Goal: Navigation & Orientation: Find specific page/section

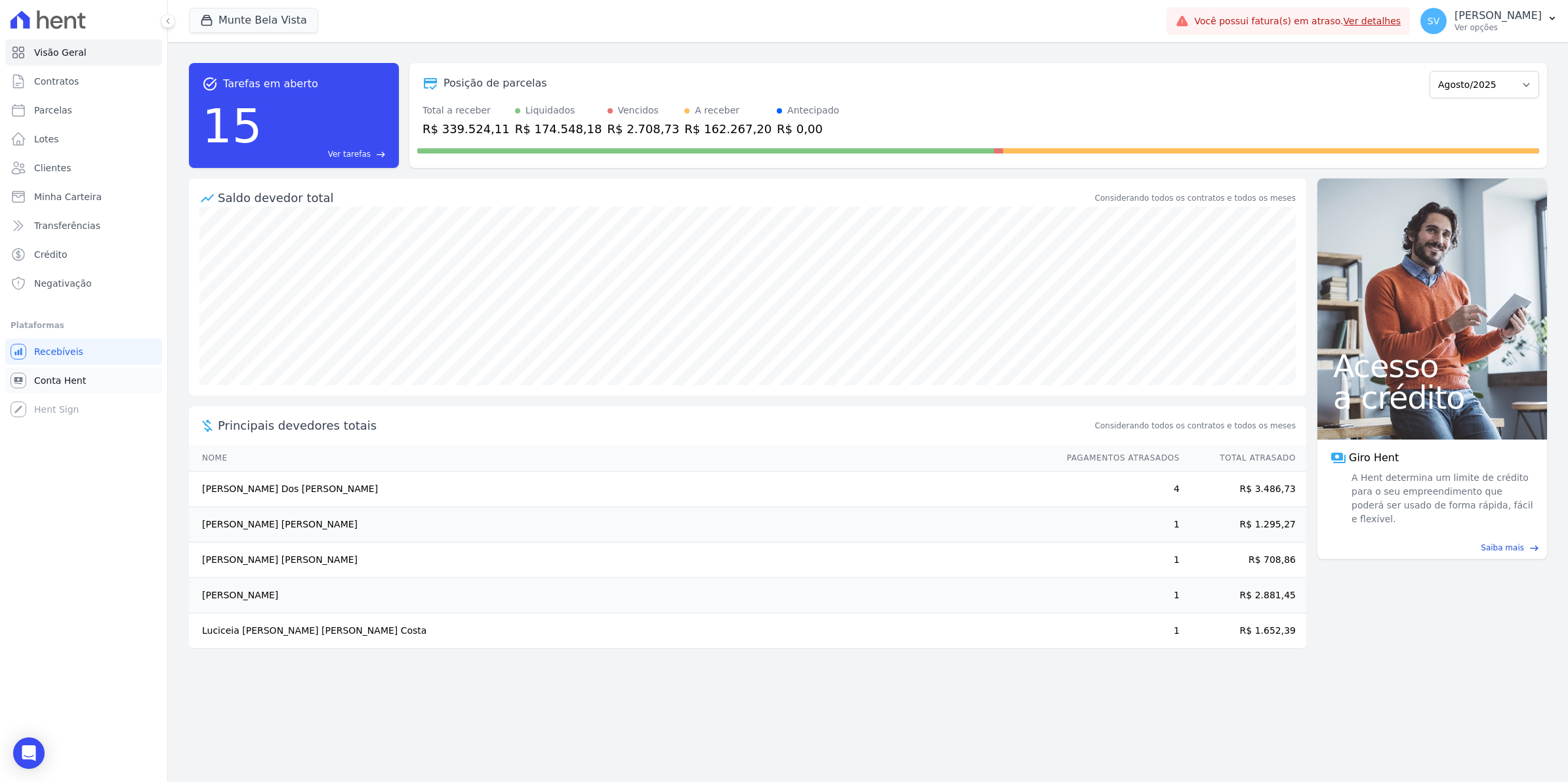
click at [60, 374] on span "Conta Hent" at bounding box center [60, 380] width 52 height 13
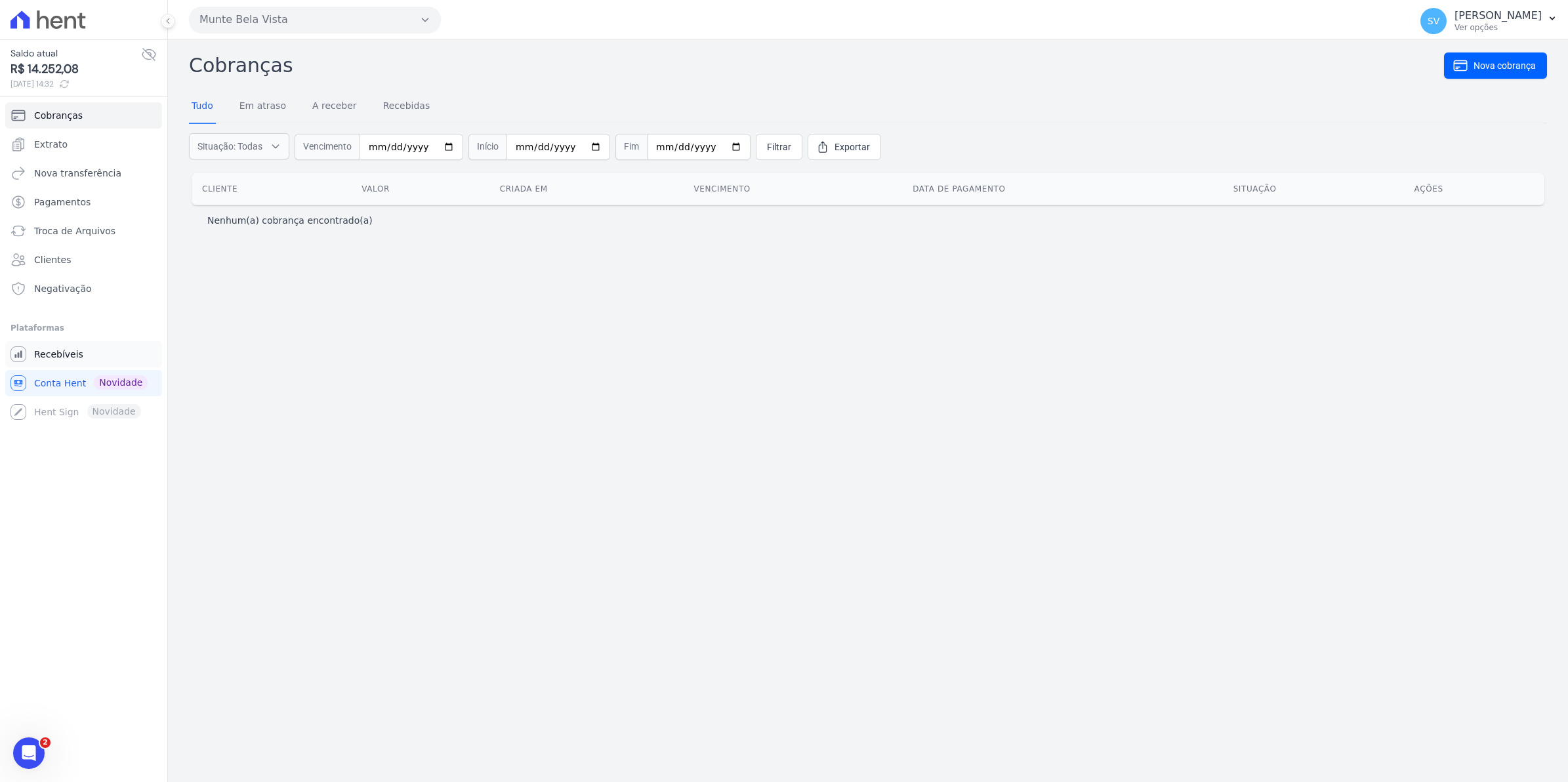
click at [44, 356] on span "Recebíveis" at bounding box center [58, 353] width 49 height 13
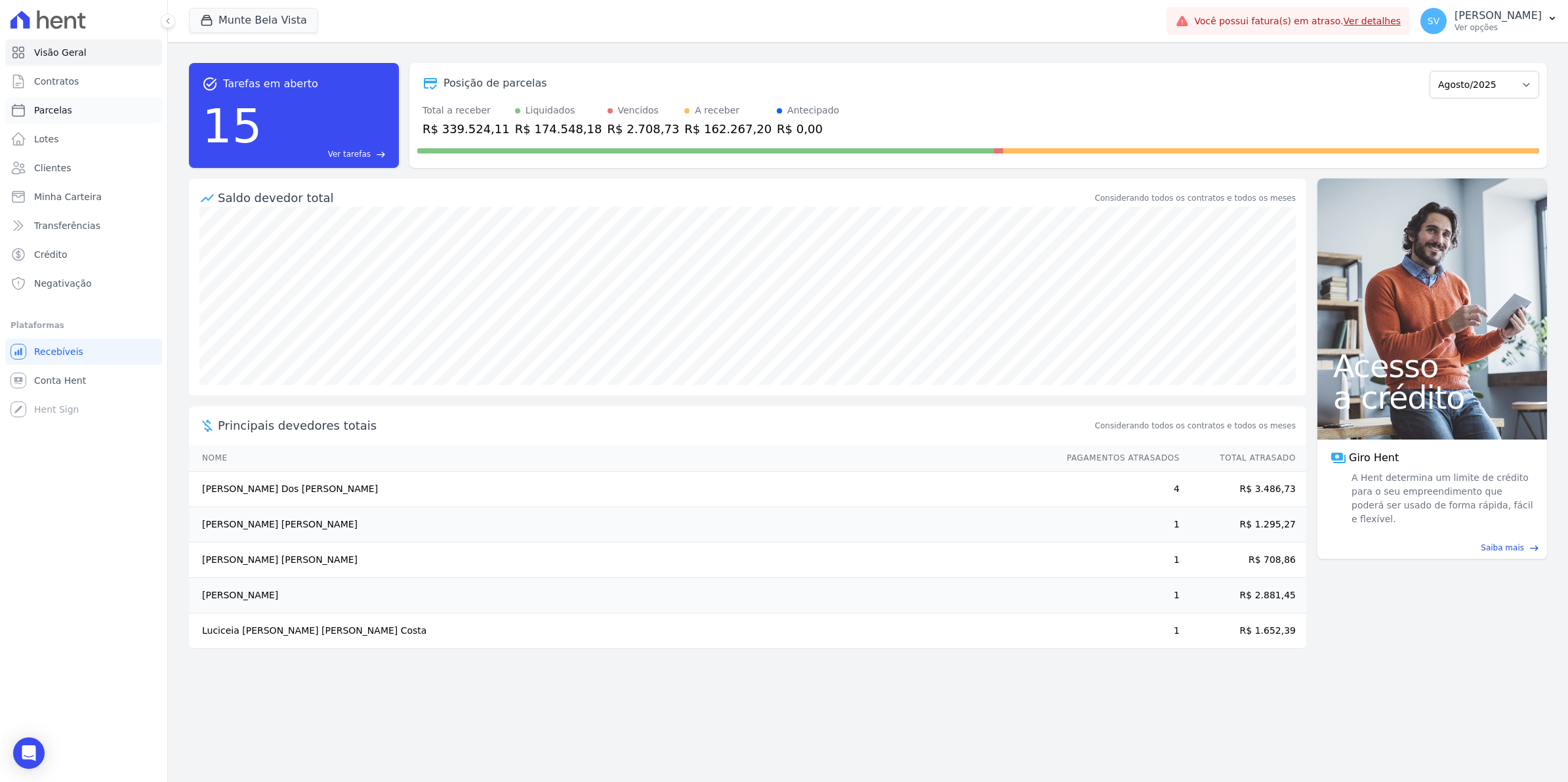
click at [41, 110] on span "Parcelas" at bounding box center [53, 110] width 38 height 13
select select
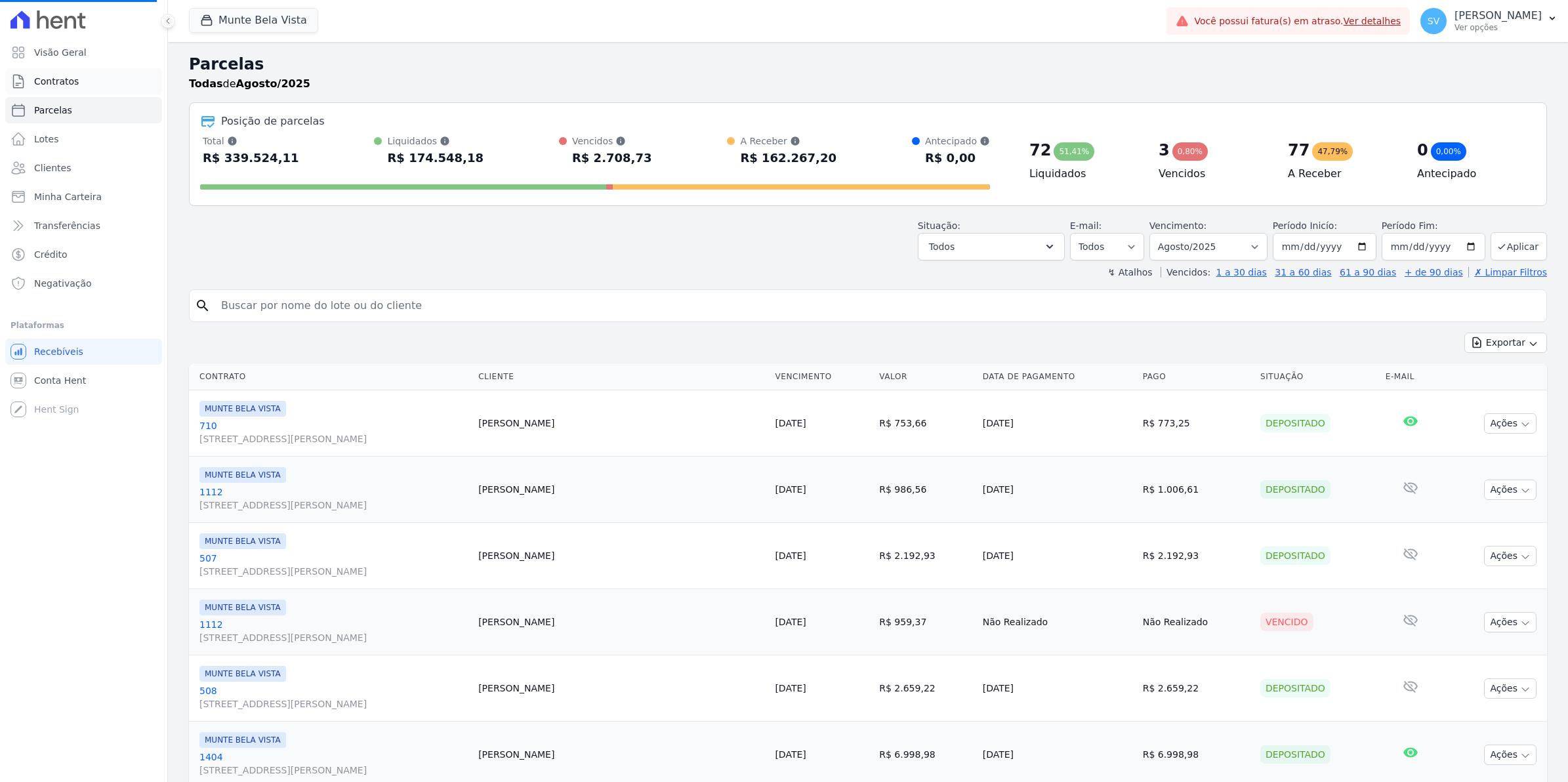
select select
click at [41, 82] on span "Contratos" at bounding box center [56, 81] width 45 height 13
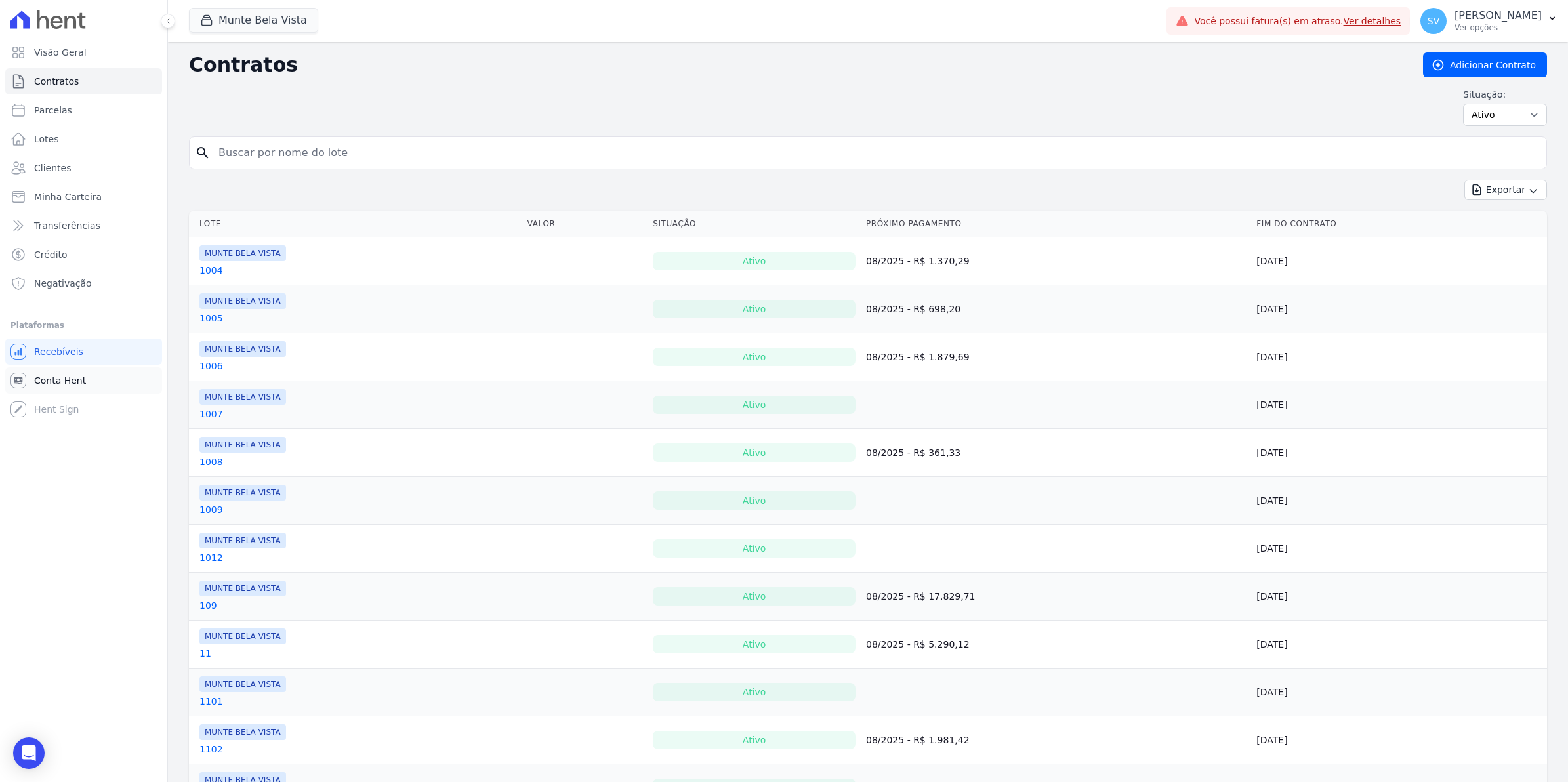
click at [36, 381] on span "Conta Hent" at bounding box center [60, 380] width 52 height 13
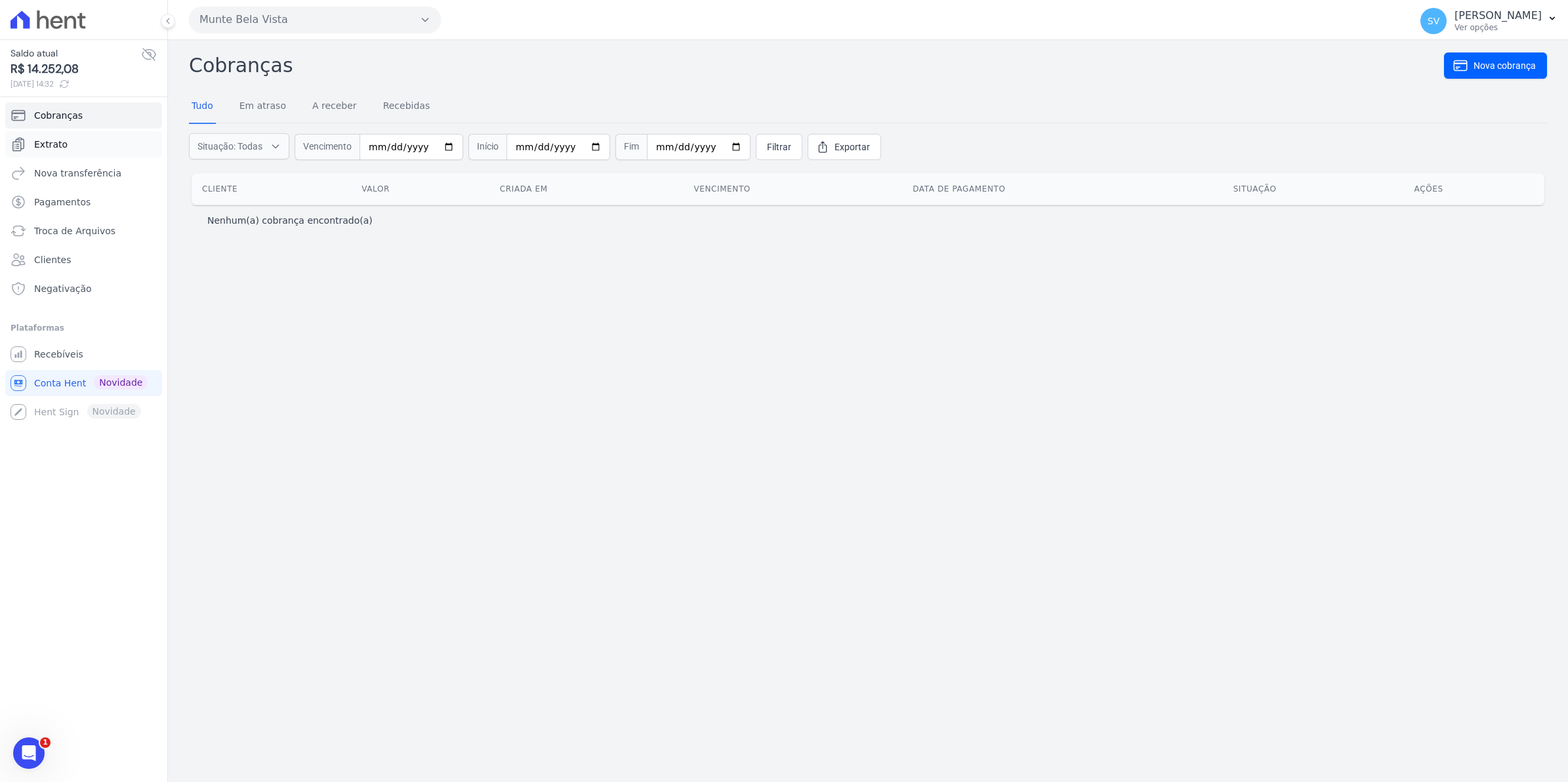
click at [46, 152] on link "Extrato" at bounding box center [84, 144] width 157 height 26
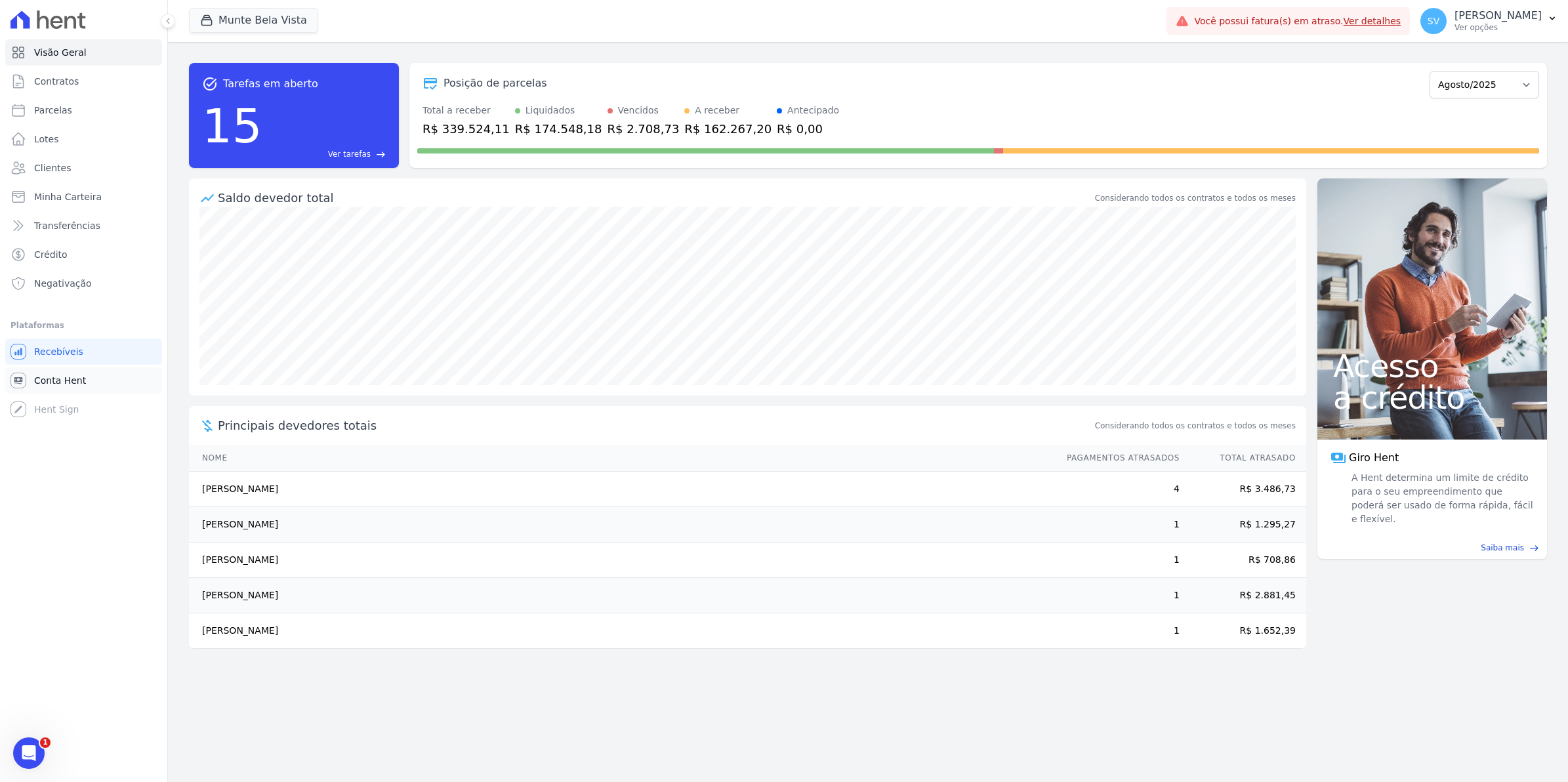
click at [48, 379] on span "Conta Hent" at bounding box center [60, 380] width 52 height 13
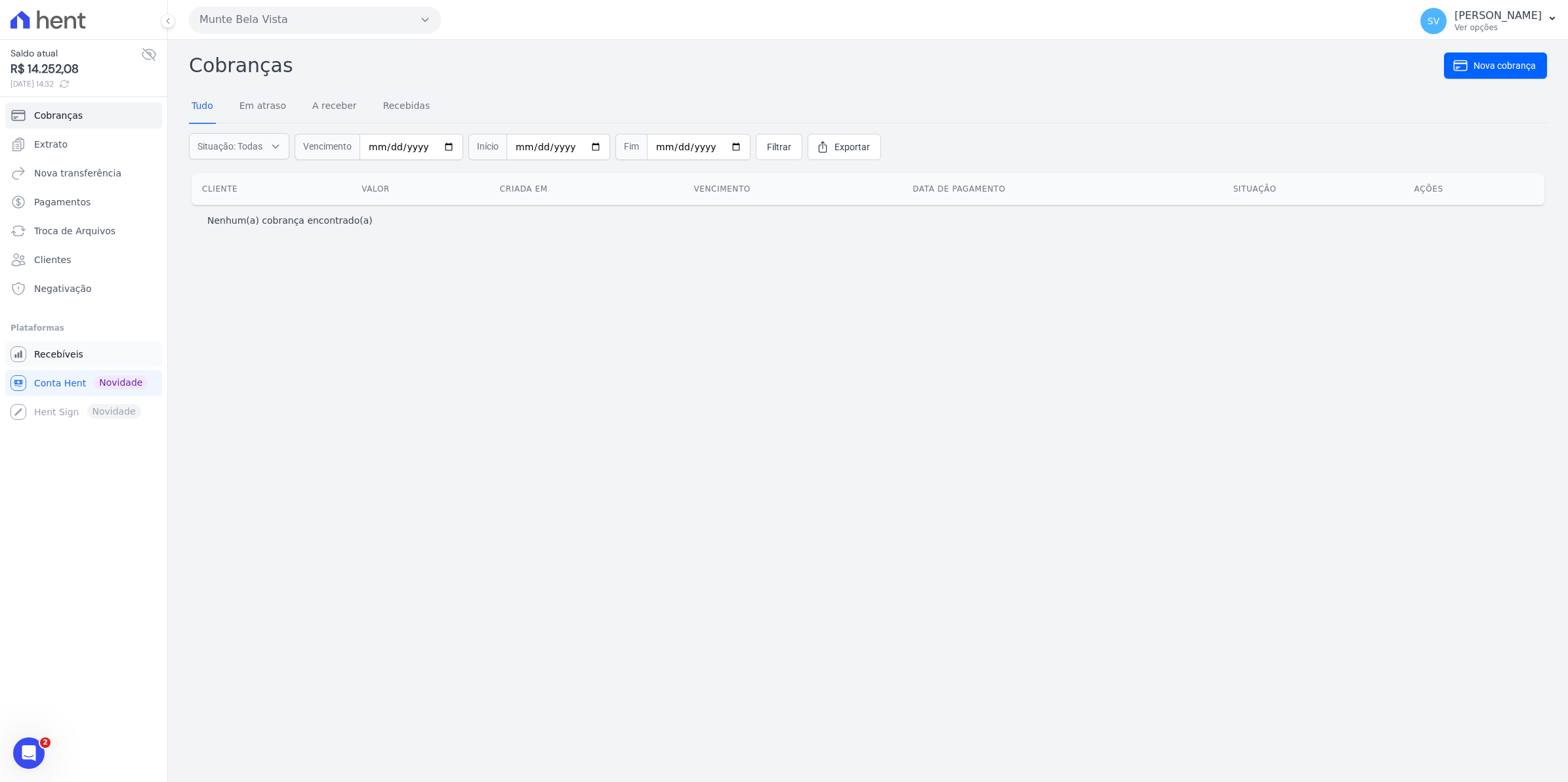
click at [56, 358] on span "Recebíveis" at bounding box center [58, 353] width 49 height 13
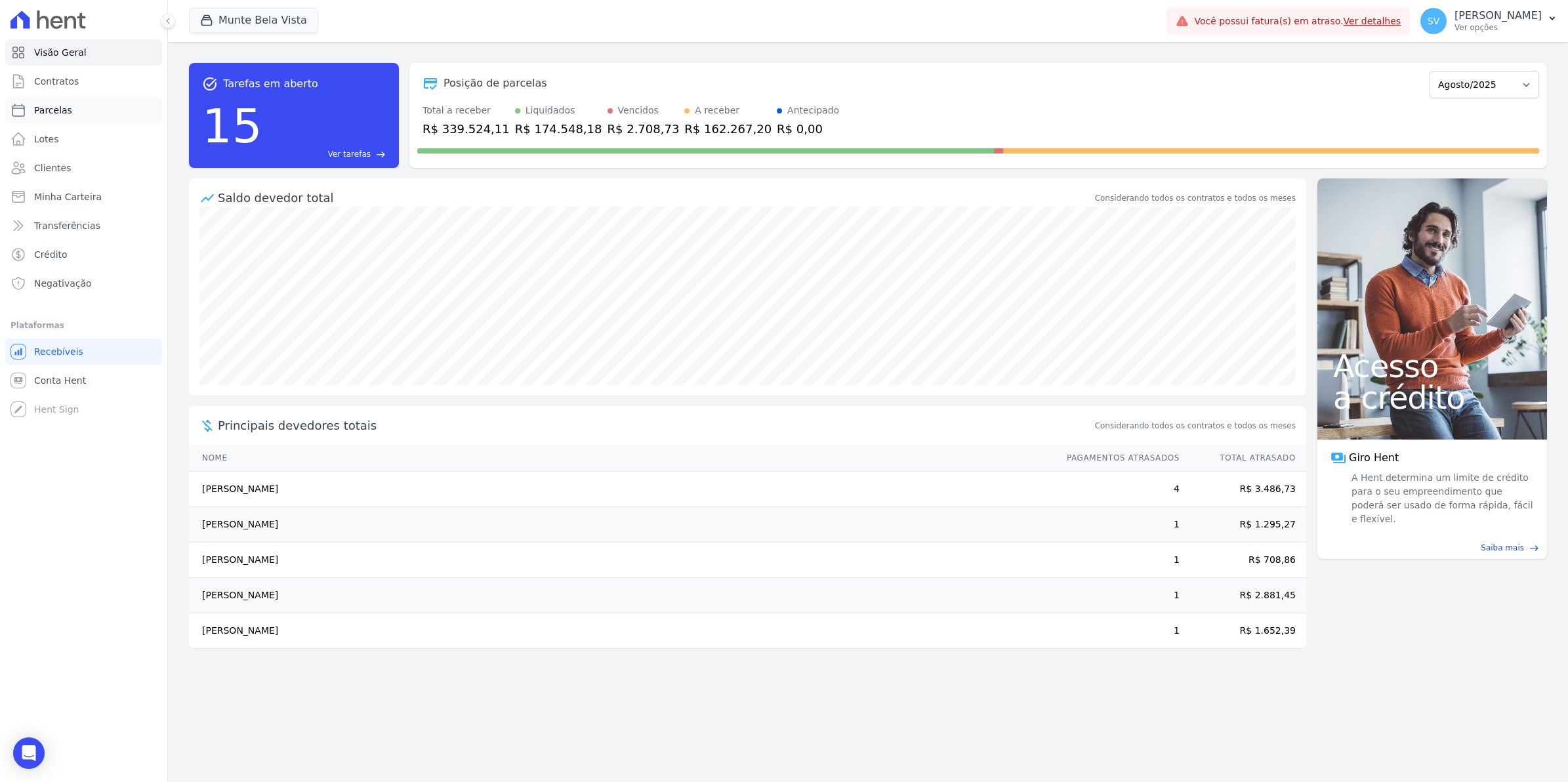
click at [48, 116] on link "Parcelas" at bounding box center [84, 110] width 157 height 26
select select
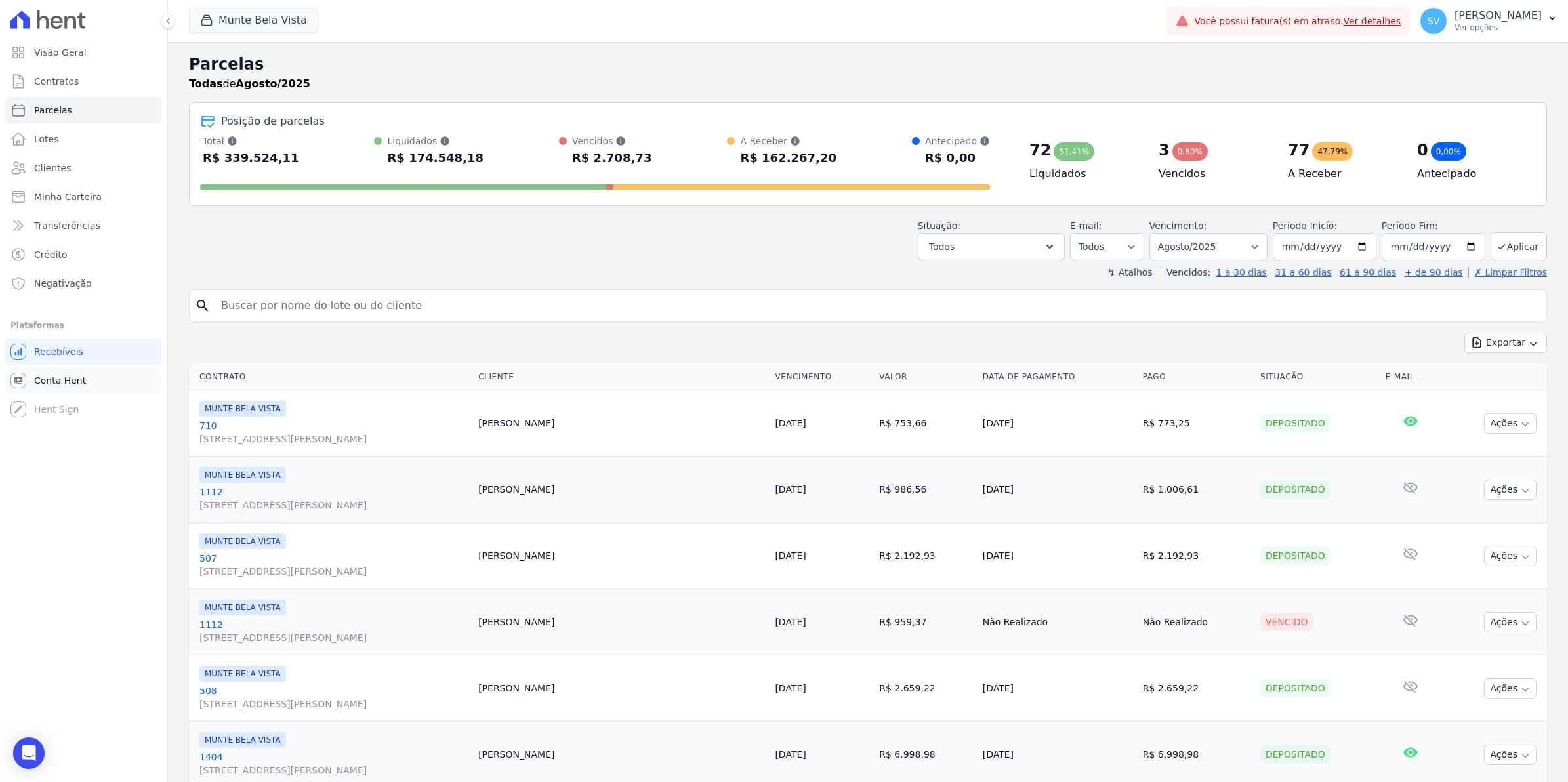
click at [41, 390] on link "Conta Hent" at bounding box center [84, 381] width 157 height 26
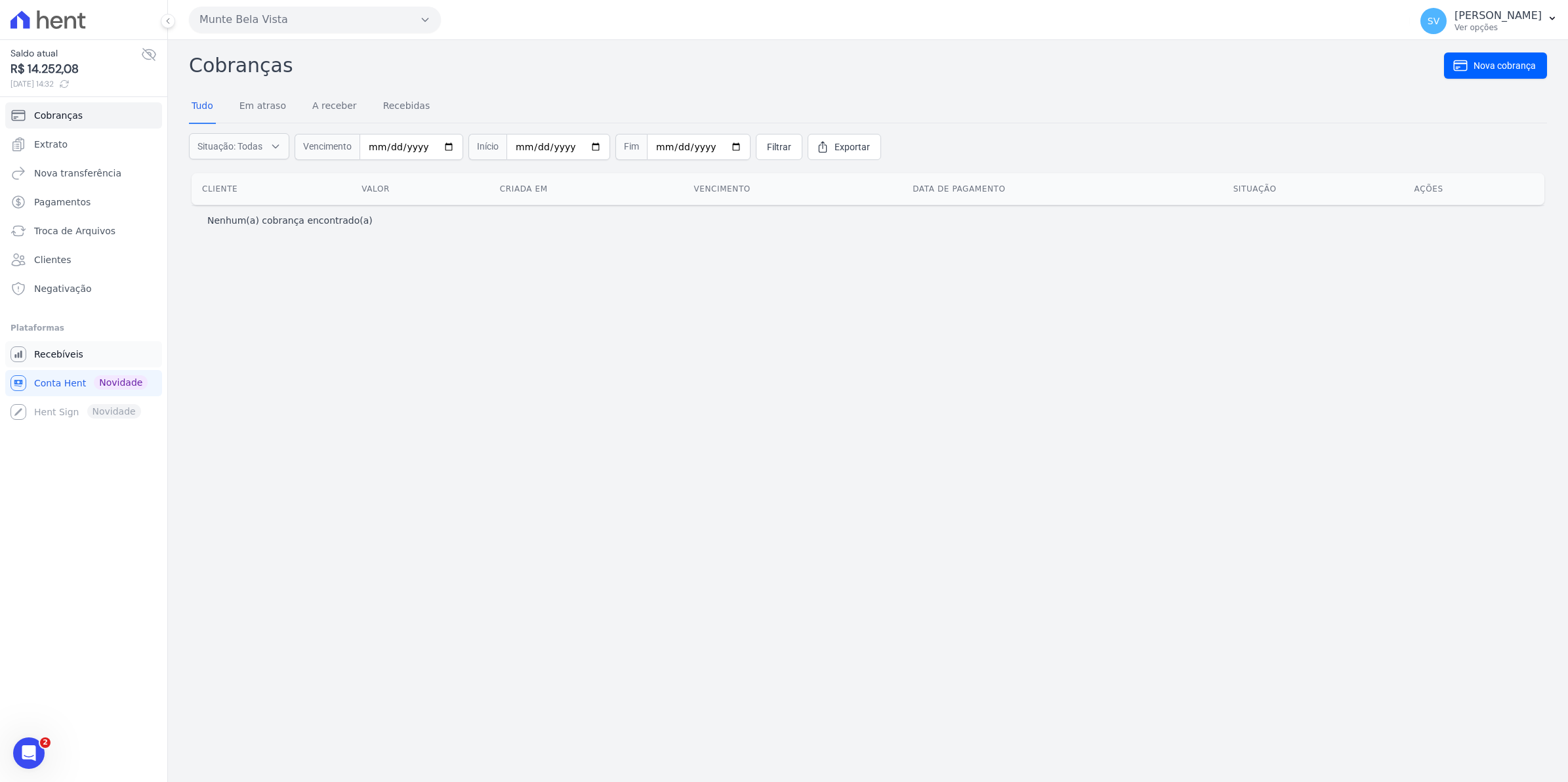
click at [54, 352] on span "Recebíveis" at bounding box center [58, 353] width 49 height 13
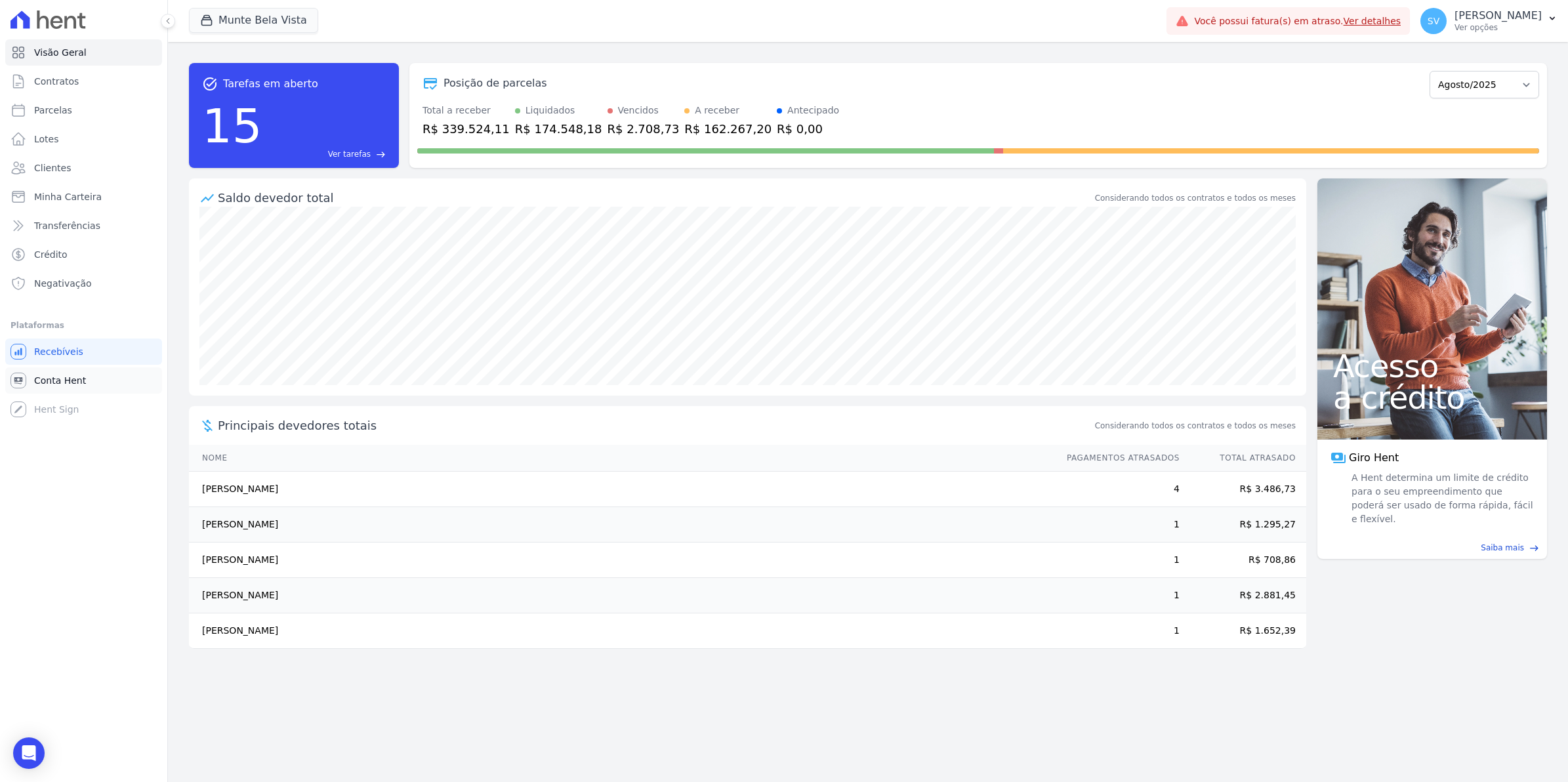
click at [64, 382] on span "Conta Hent" at bounding box center [60, 380] width 52 height 13
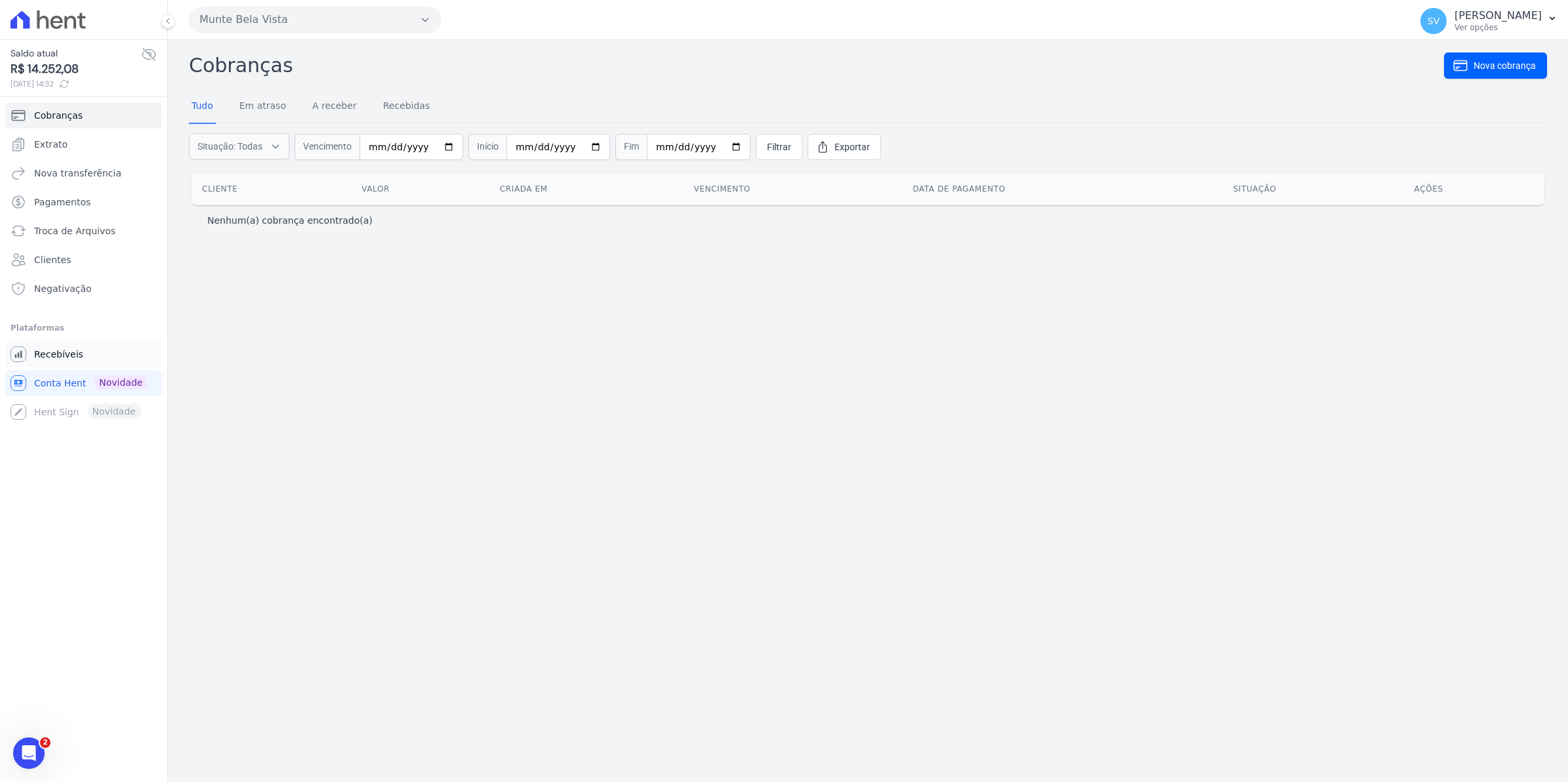
click at [49, 353] on span "Recebíveis" at bounding box center [58, 353] width 49 height 13
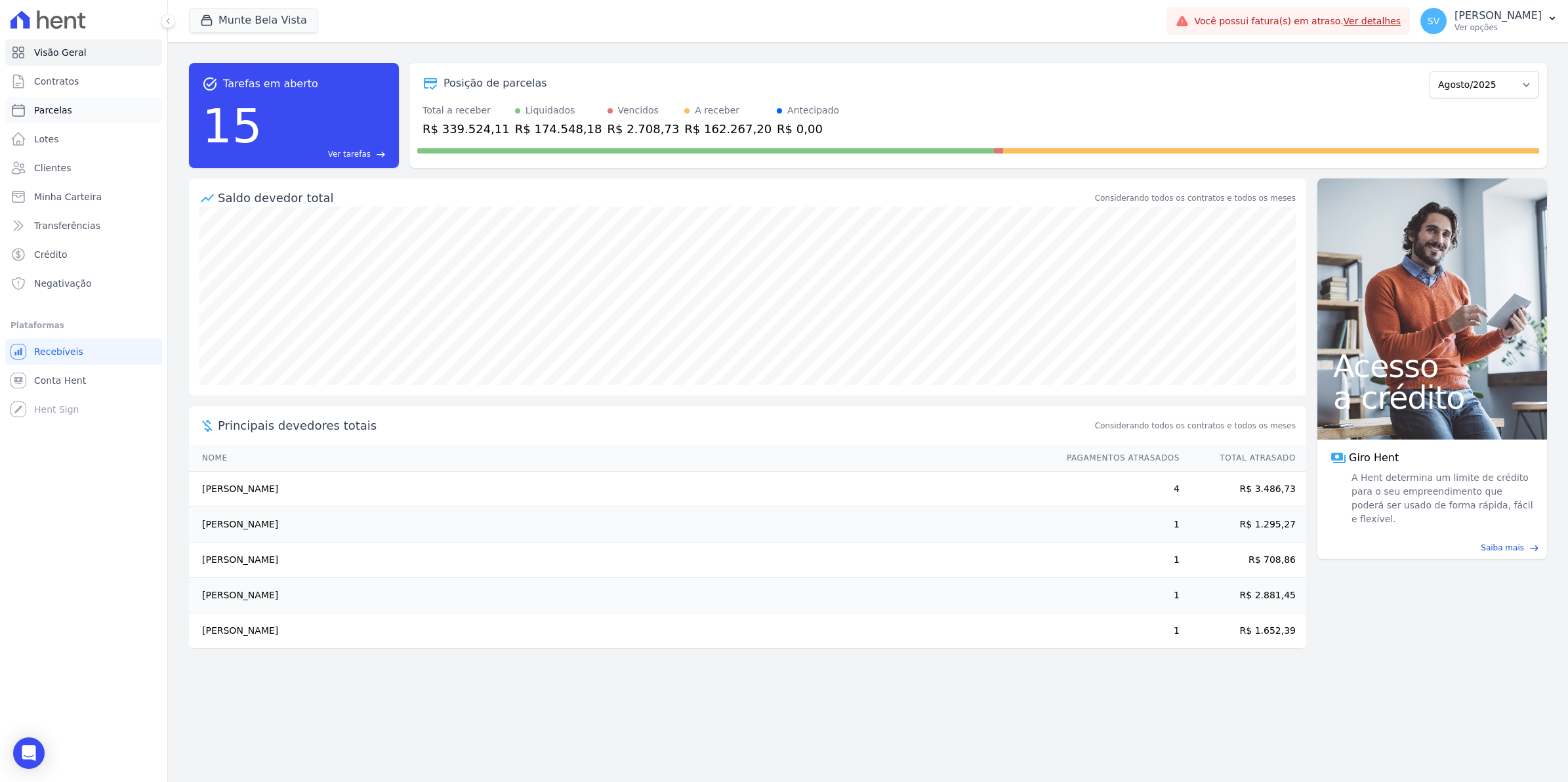
click at [47, 114] on span "Parcelas" at bounding box center [53, 110] width 38 height 13
select select
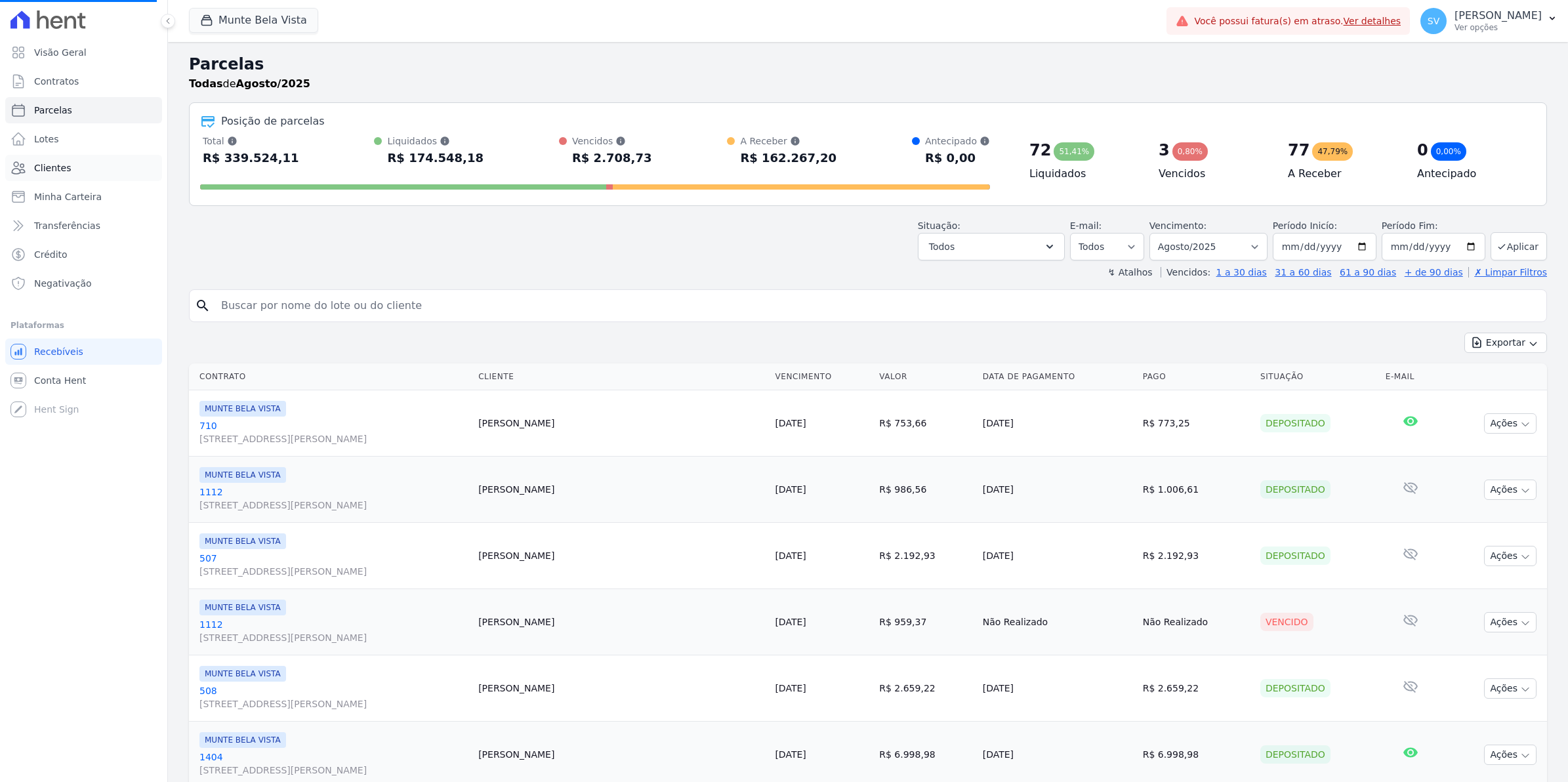
select select
click at [53, 81] on span "Contratos" at bounding box center [56, 81] width 45 height 13
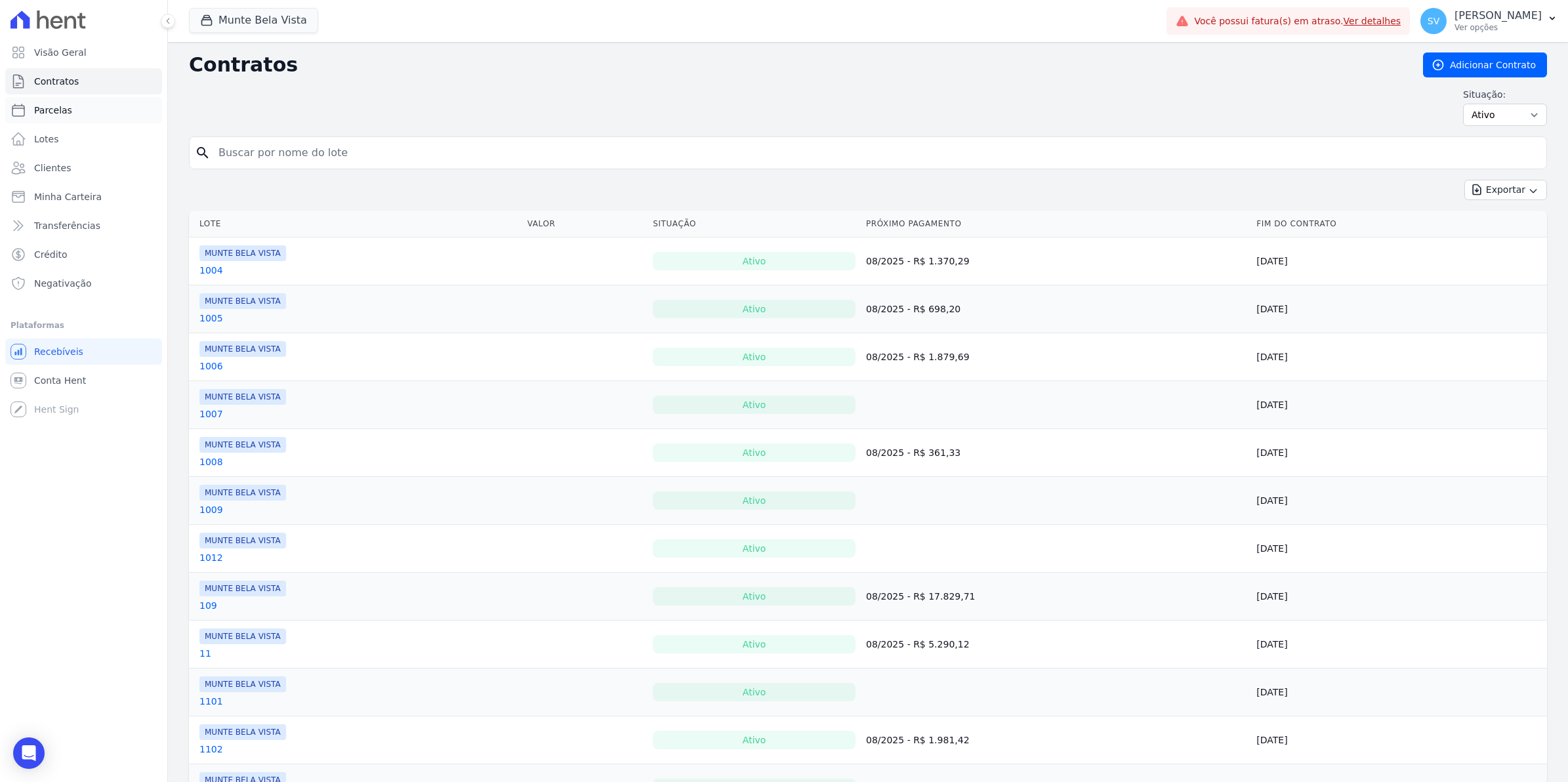
click at [47, 107] on span "Parcelas" at bounding box center [53, 110] width 38 height 13
select select
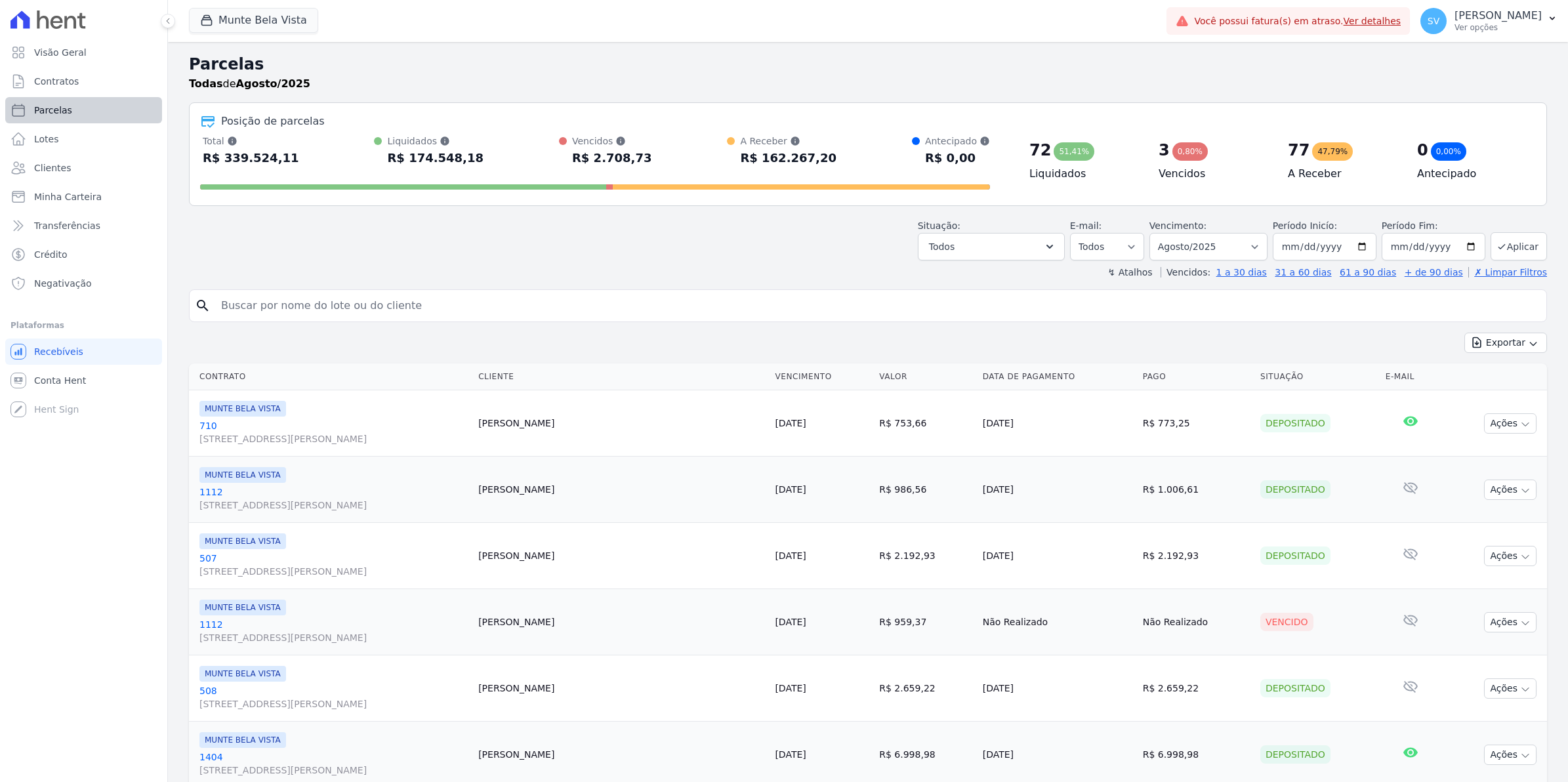
select select
click at [57, 378] on span "Conta Hent" at bounding box center [60, 380] width 52 height 13
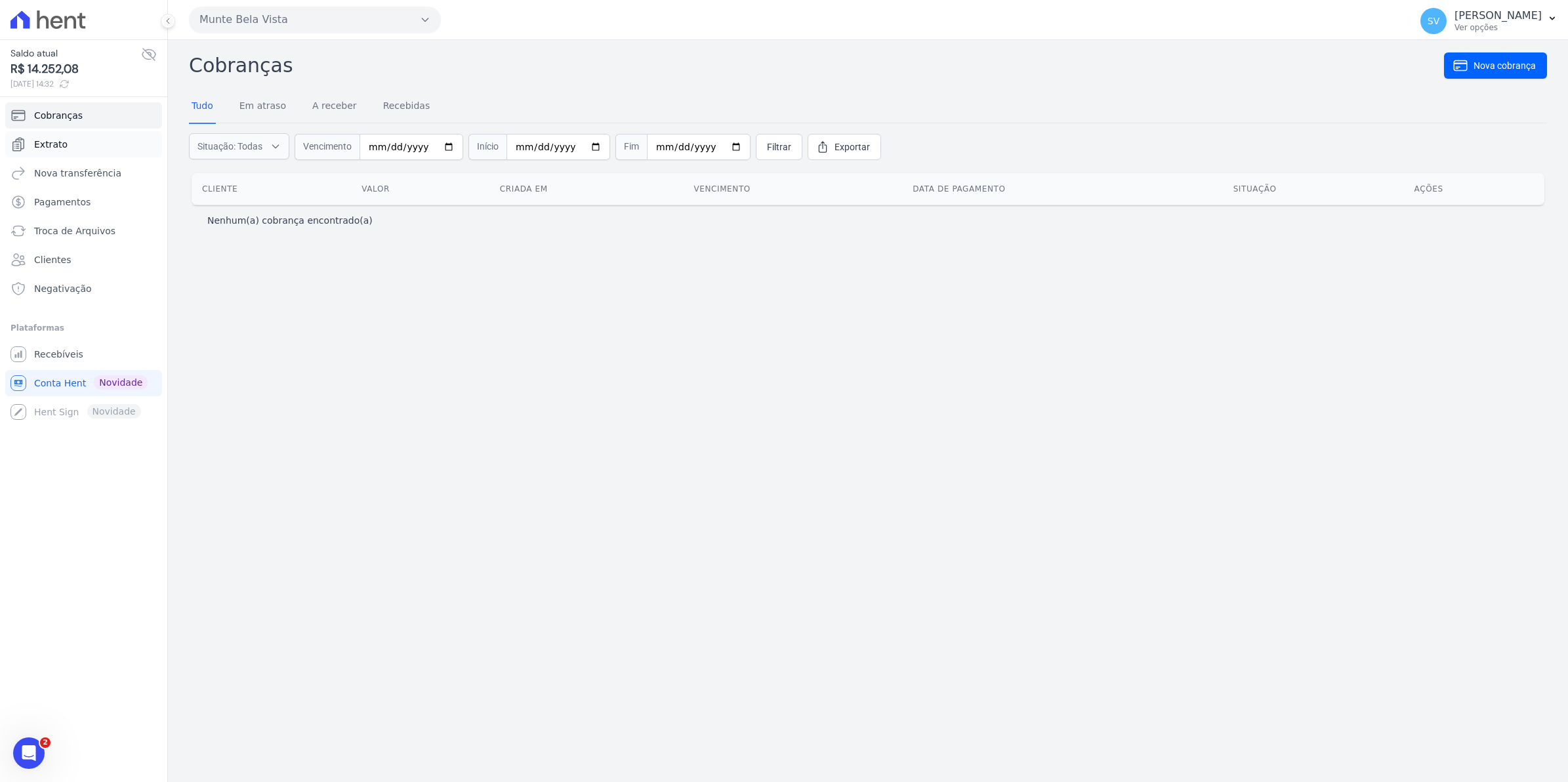
click at [28, 141] on link "Extrato" at bounding box center [84, 144] width 157 height 26
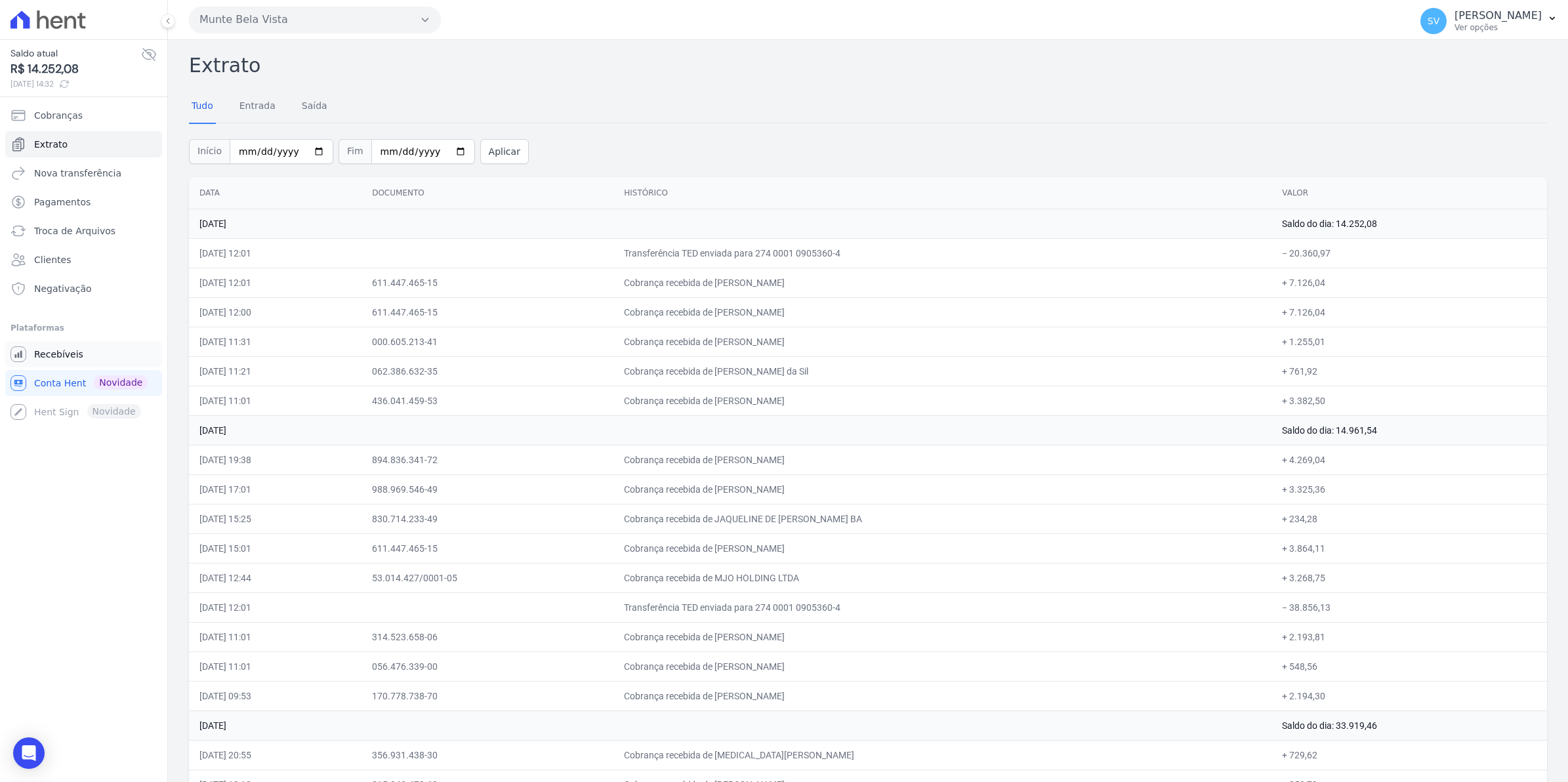
click at [49, 356] on span "Recebíveis" at bounding box center [58, 353] width 49 height 13
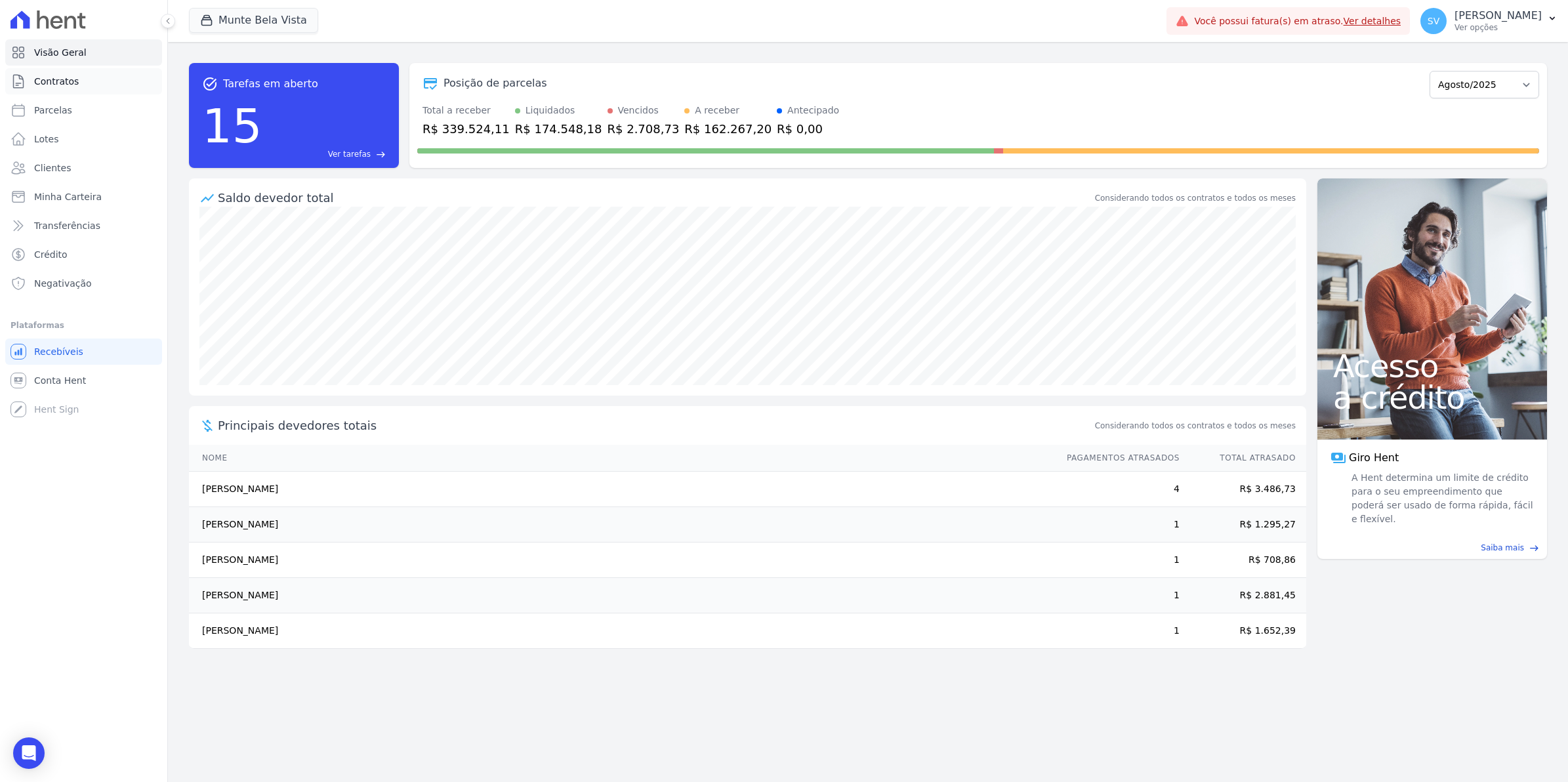
click at [74, 84] on span "Contratos" at bounding box center [56, 81] width 45 height 13
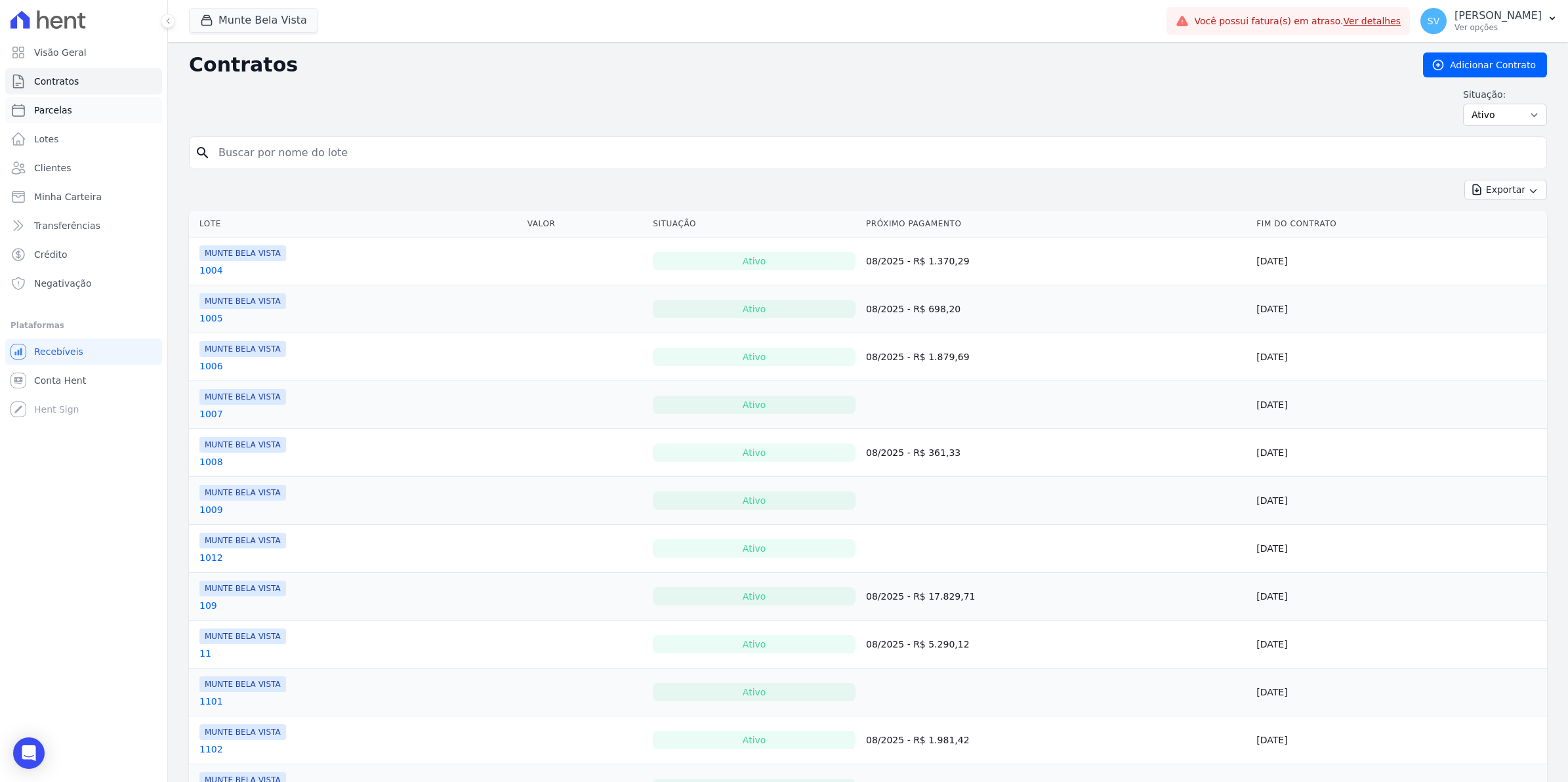
click at [54, 118] on link "Parcelas" at bounding box center [84, 110] width 157 height 26
select select
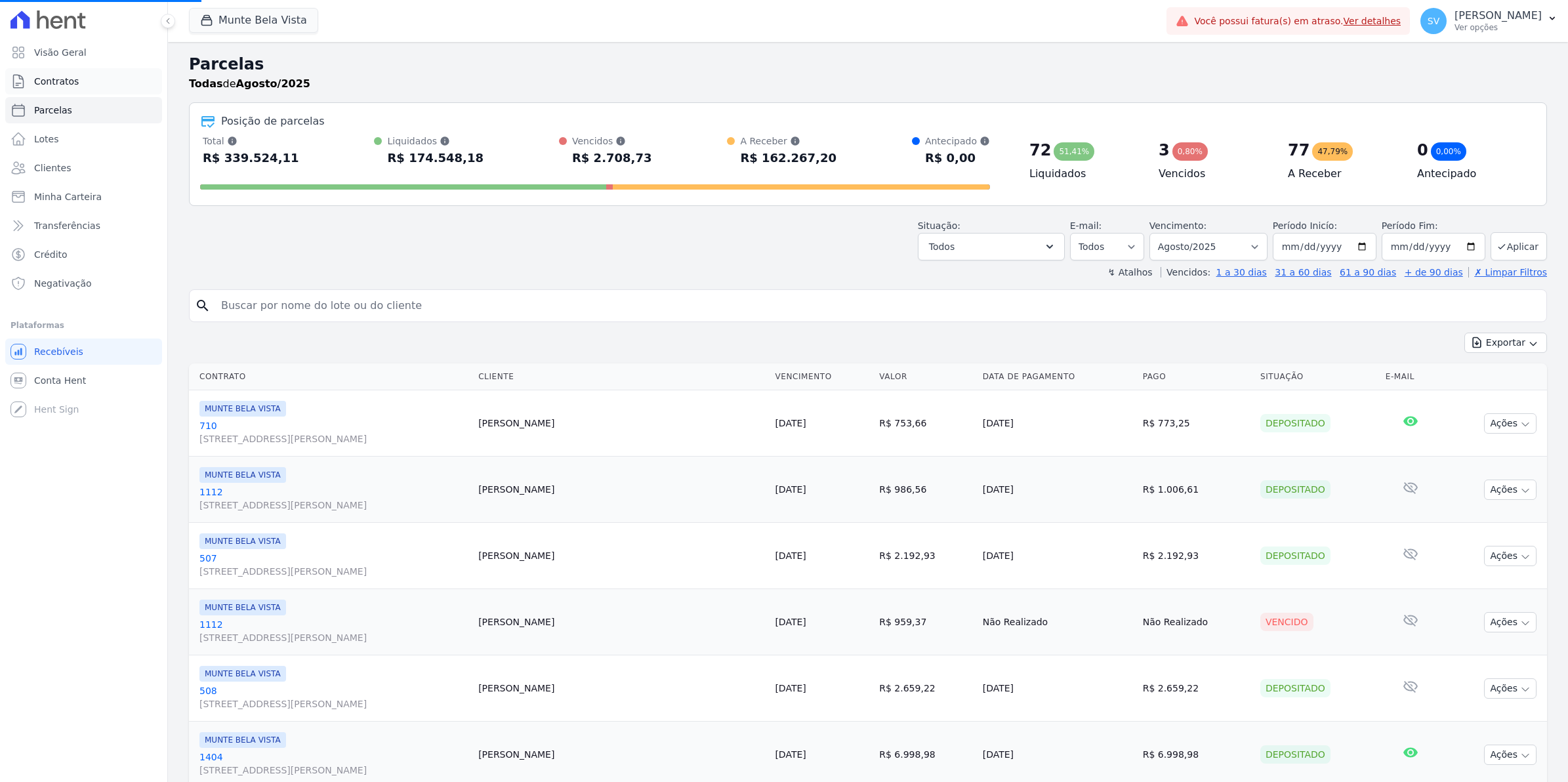
select select
click at [72, 80] on span "Contratos" at bounding box center [56, 81] width 45 height 13
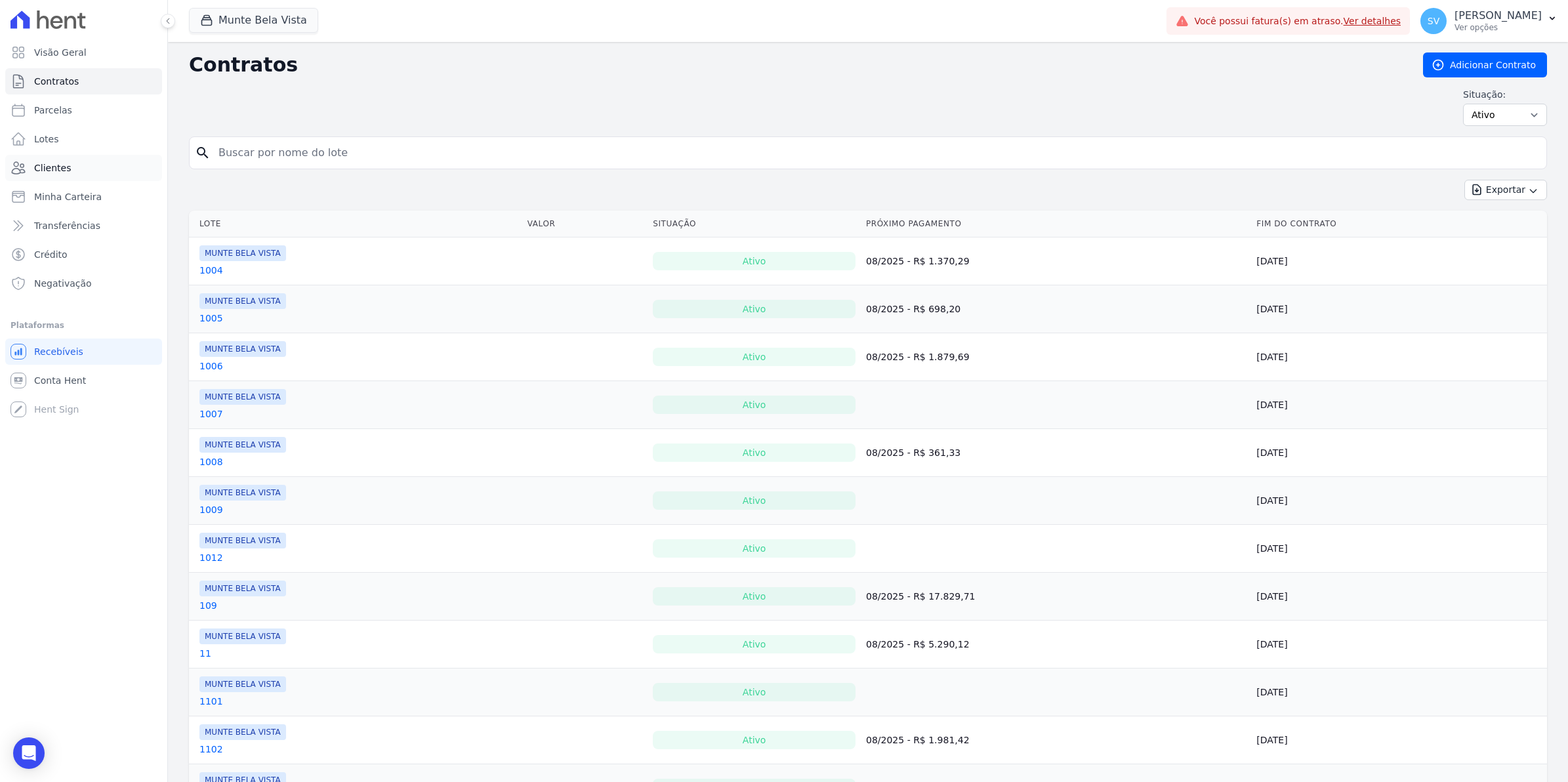
click at [62, 171] on span "Clientes" at bounding box center [52, 167] width 37 height 13
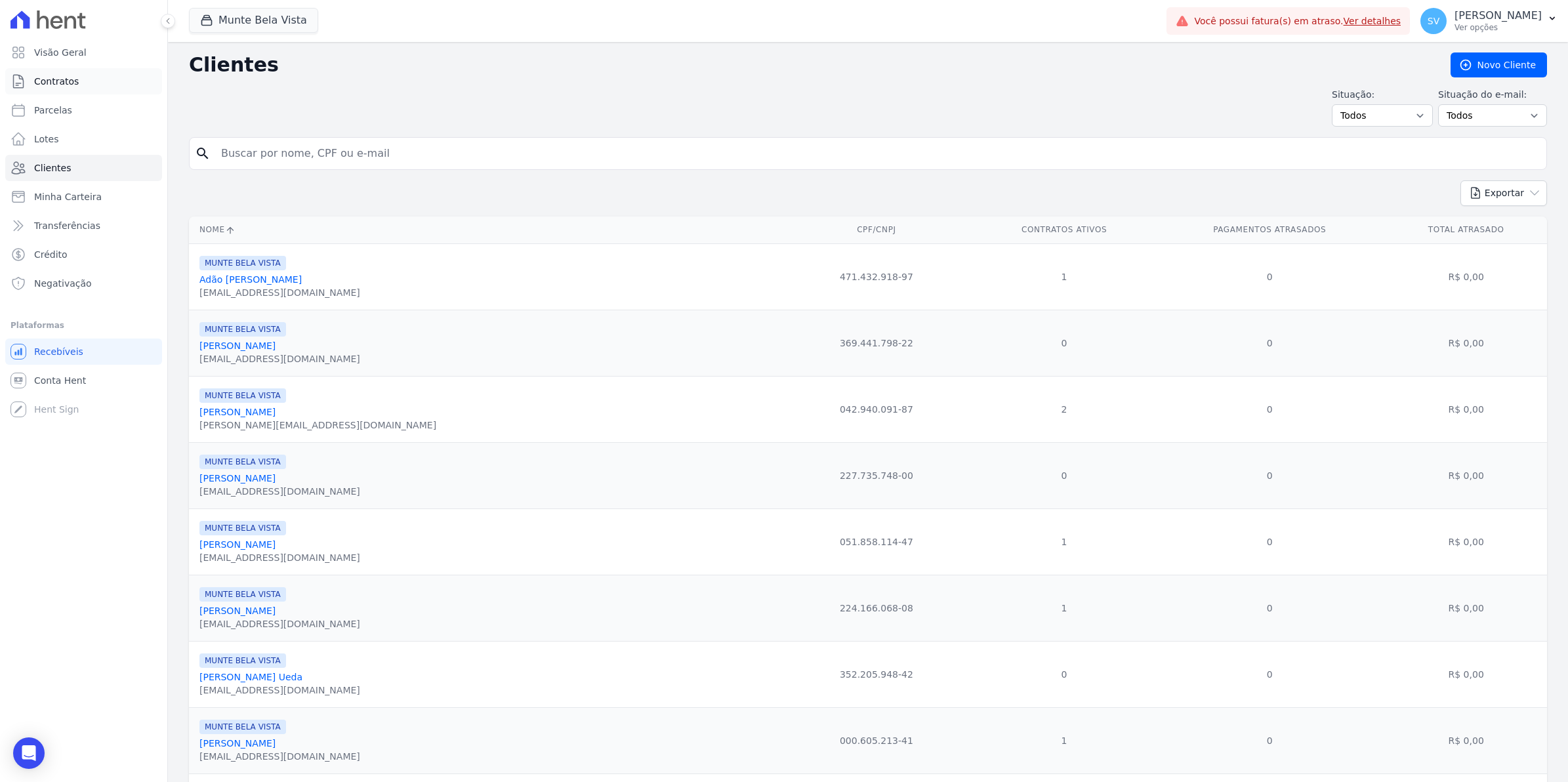
click at [73, 81] on span "Contratos" at bounding box center [56, 81] width 45 height 13
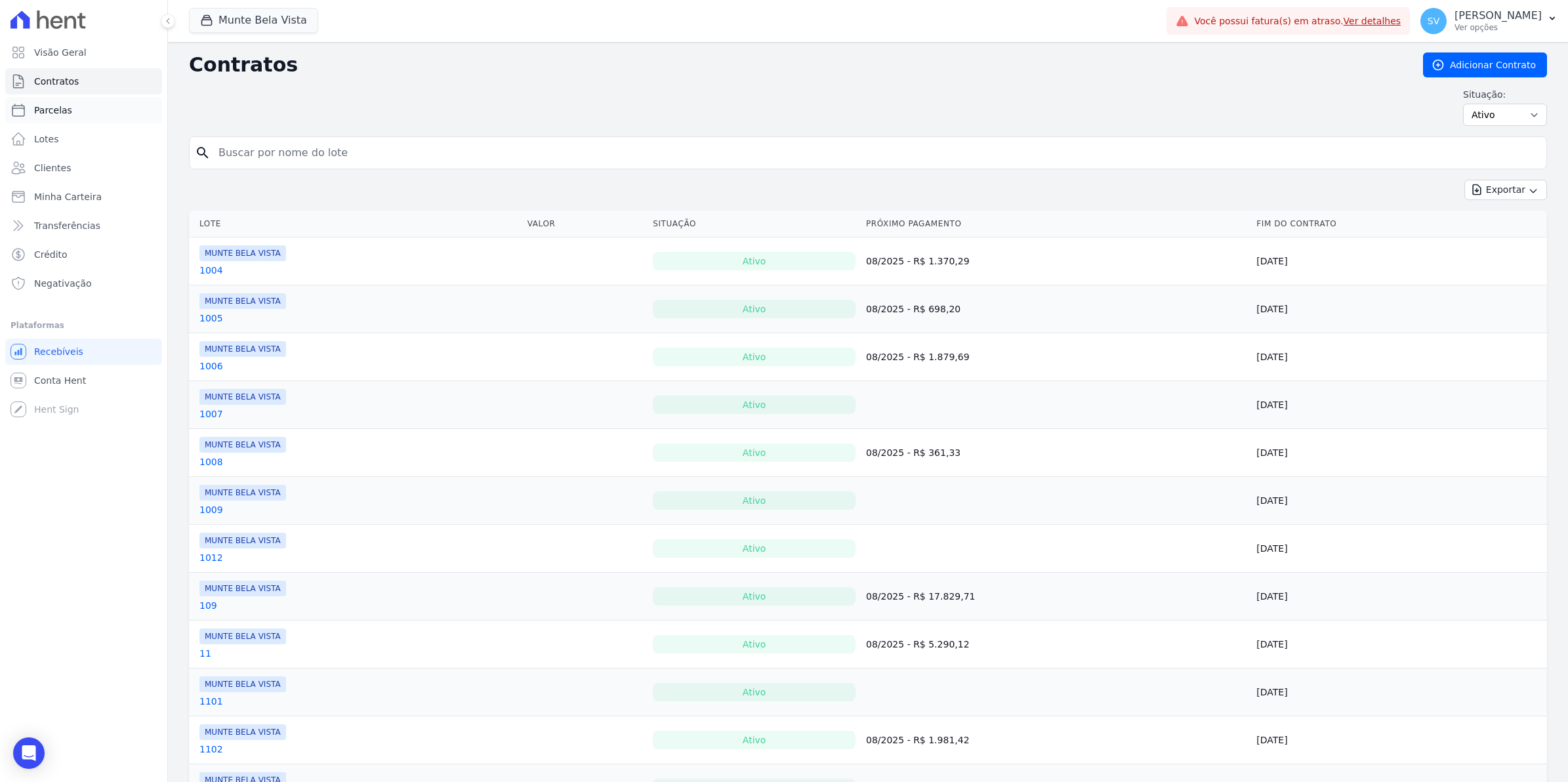
click at [73, 110] on link "Parcelas" at bounding box center [84, 110] width 157 height 26
select select
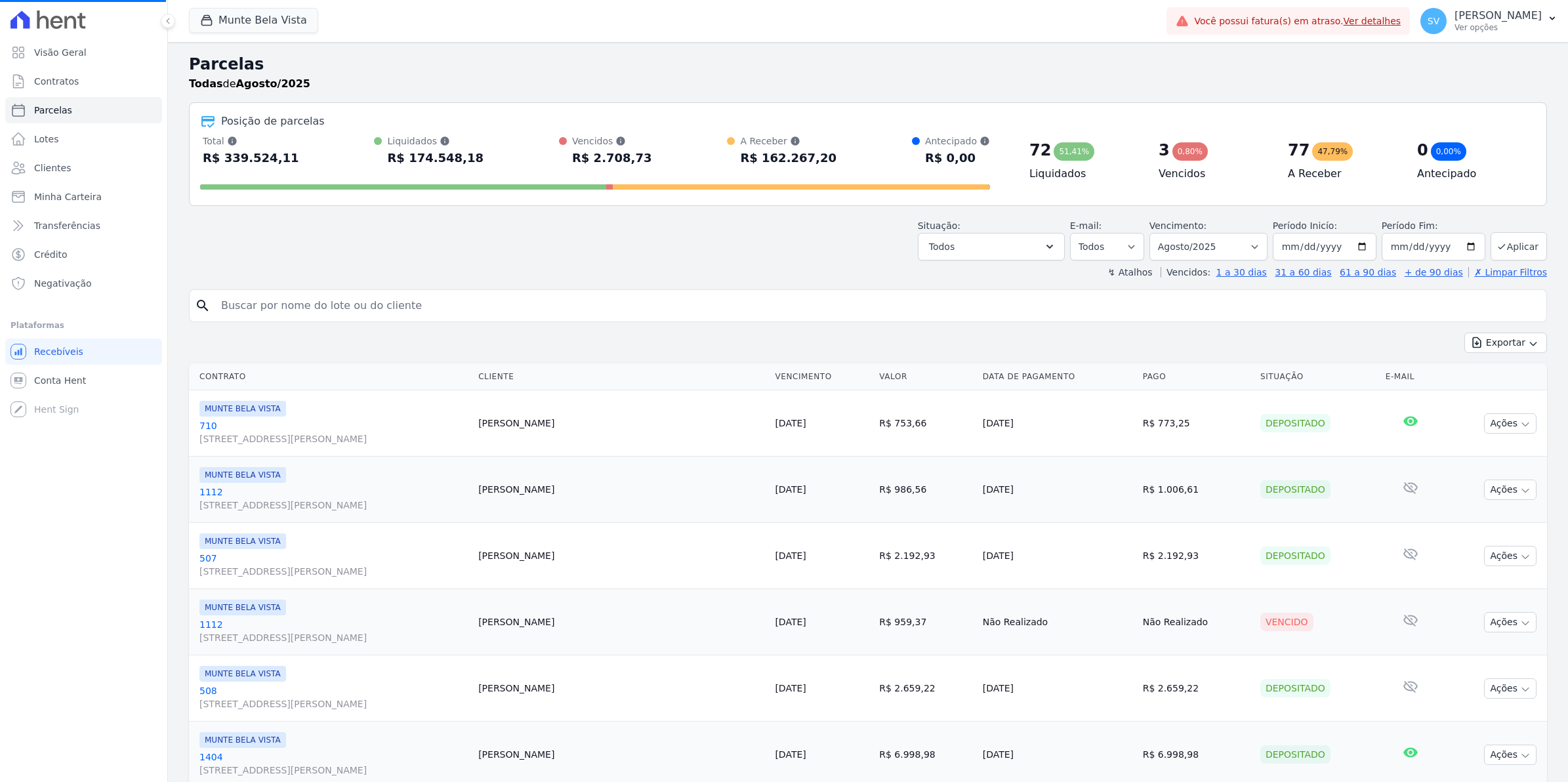
select select
click at [73, 374] on span "Conta Hent" at bounding box center [60, 380] width 52 height 13
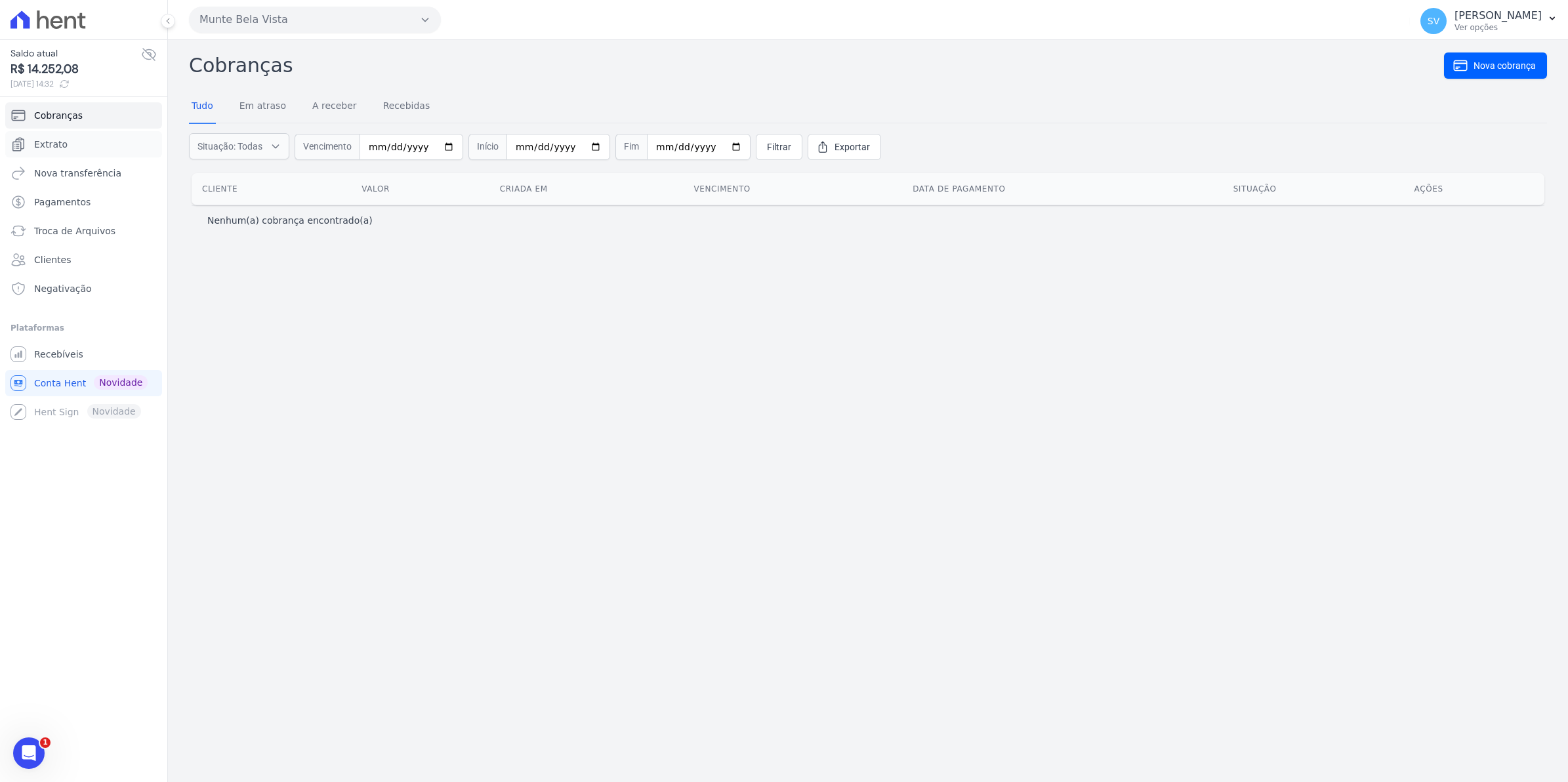
click at [64, 149] on link "Extrato" at bounding box center [84, 144] width 157 height 26
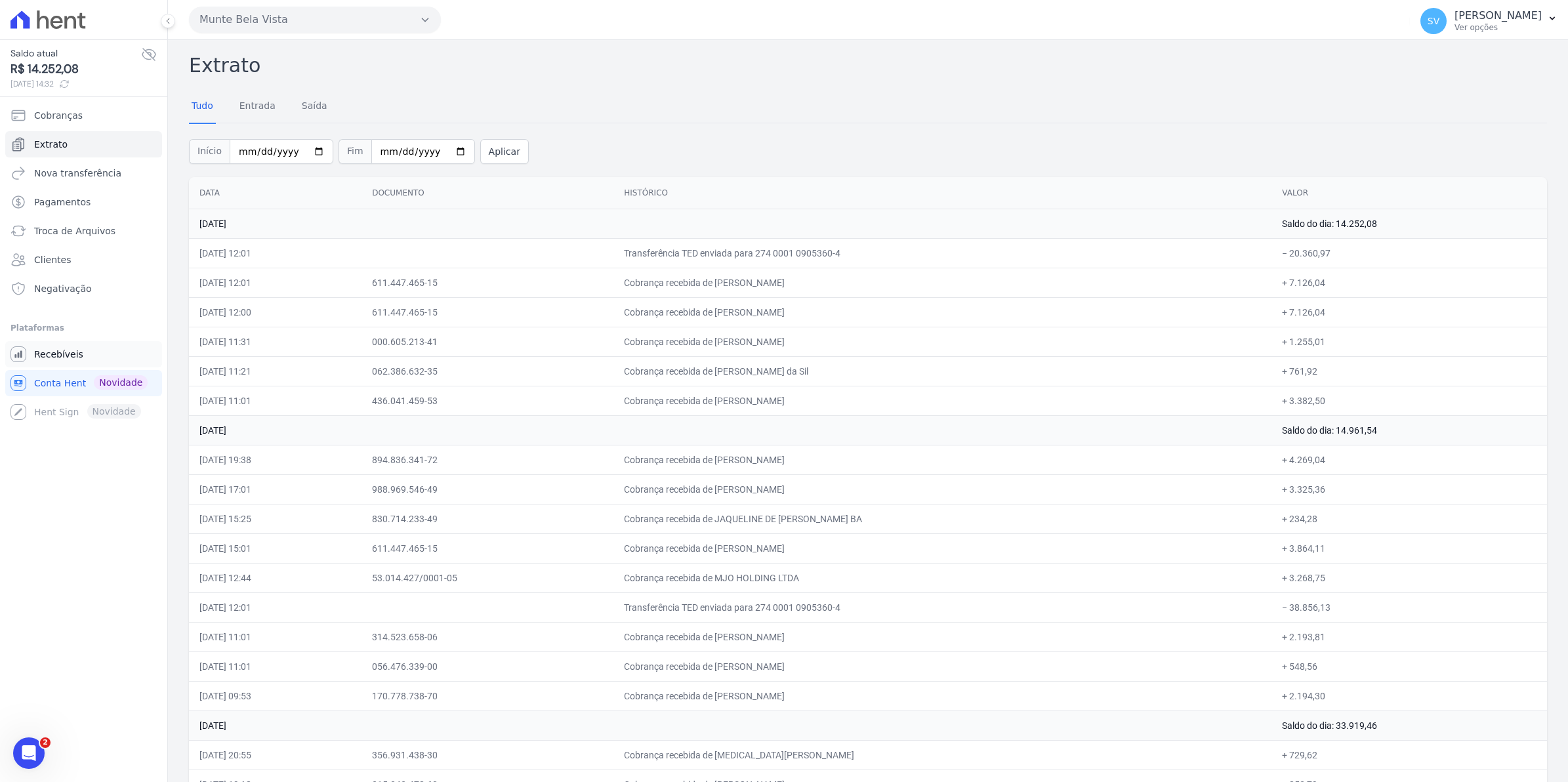
click at [45, 359] on span "Recebíveis" at bounding box center [58, 353] width 49 height 13
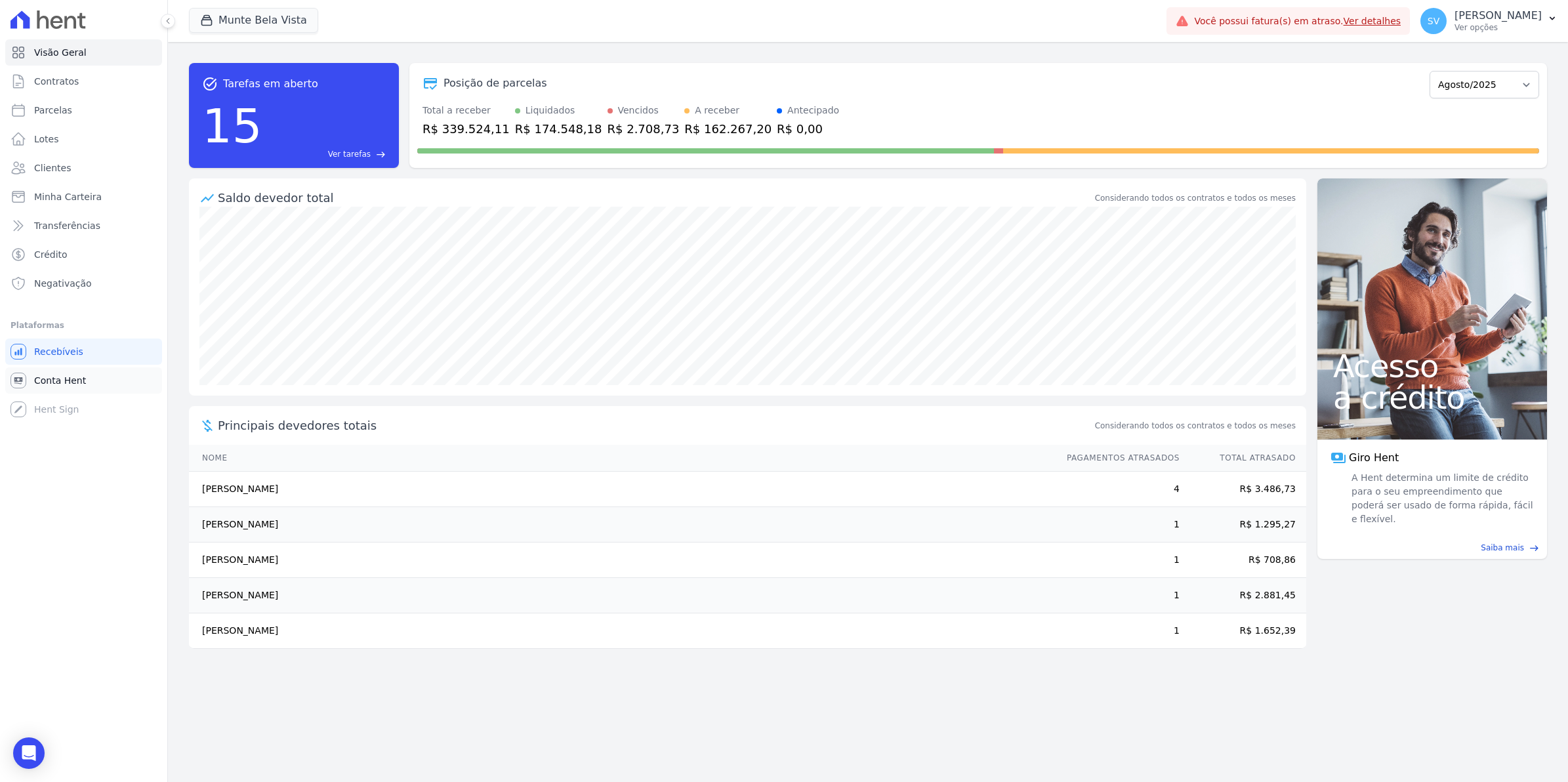
click at [37, 387] on link "Conta Hent" at bounding box center [84, 381] width 157 height 26
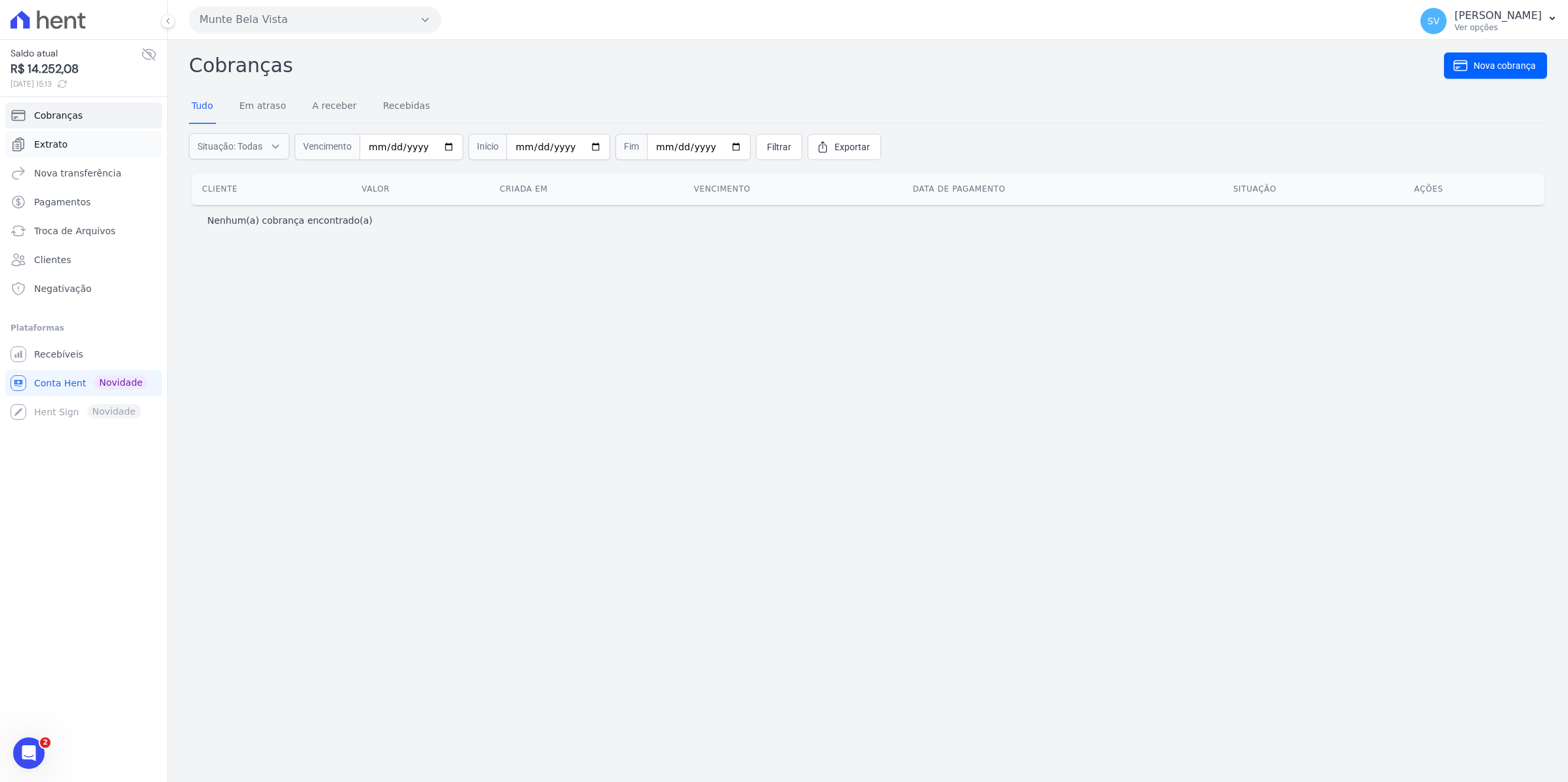
click at [66, 143] on link "Extrato" at bounding box center [84, 144] width 157 height 26
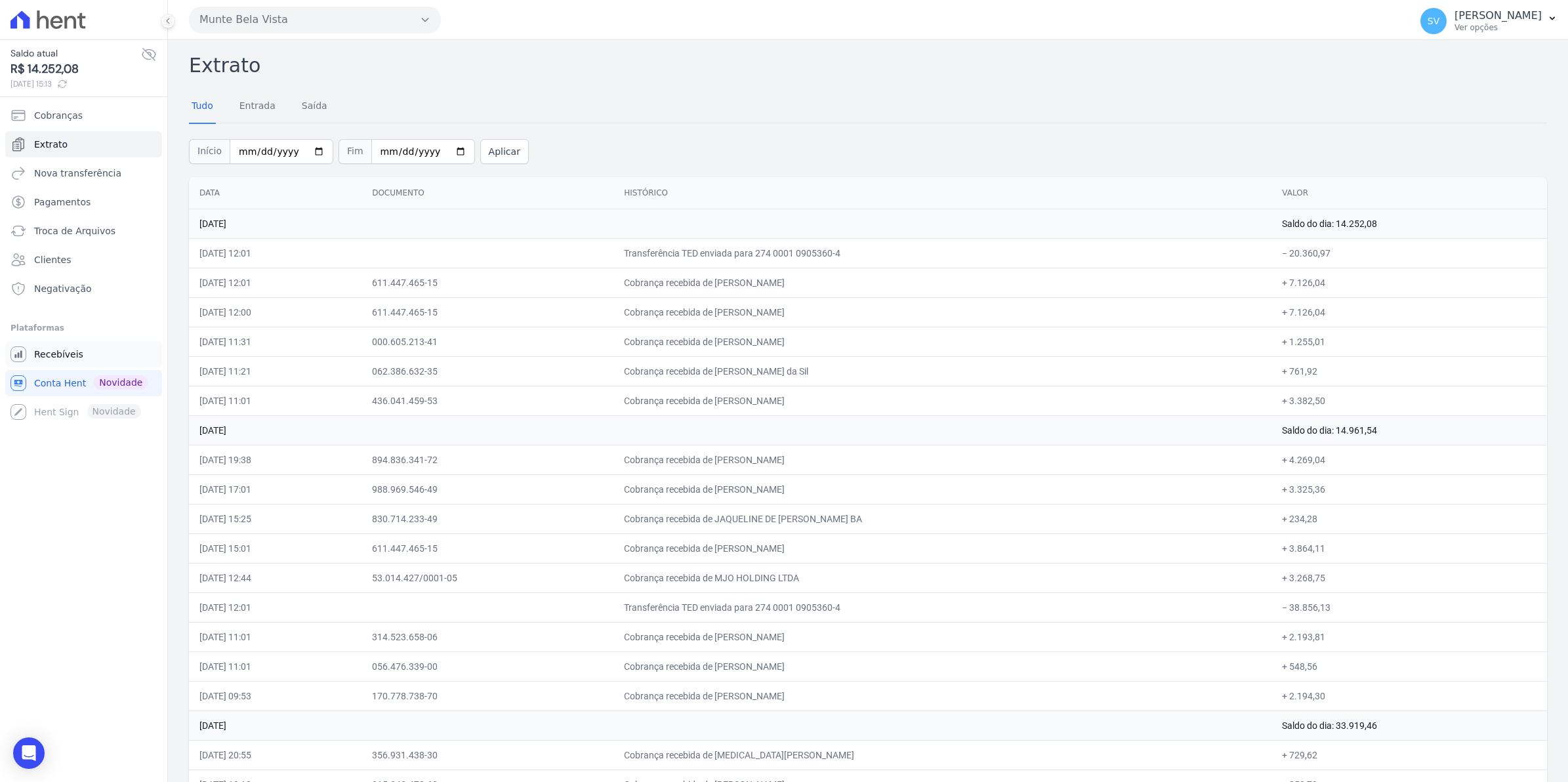
click at [54, 355] on span "Recebíveis" at bounding box center [58, 353] width 49 height 13
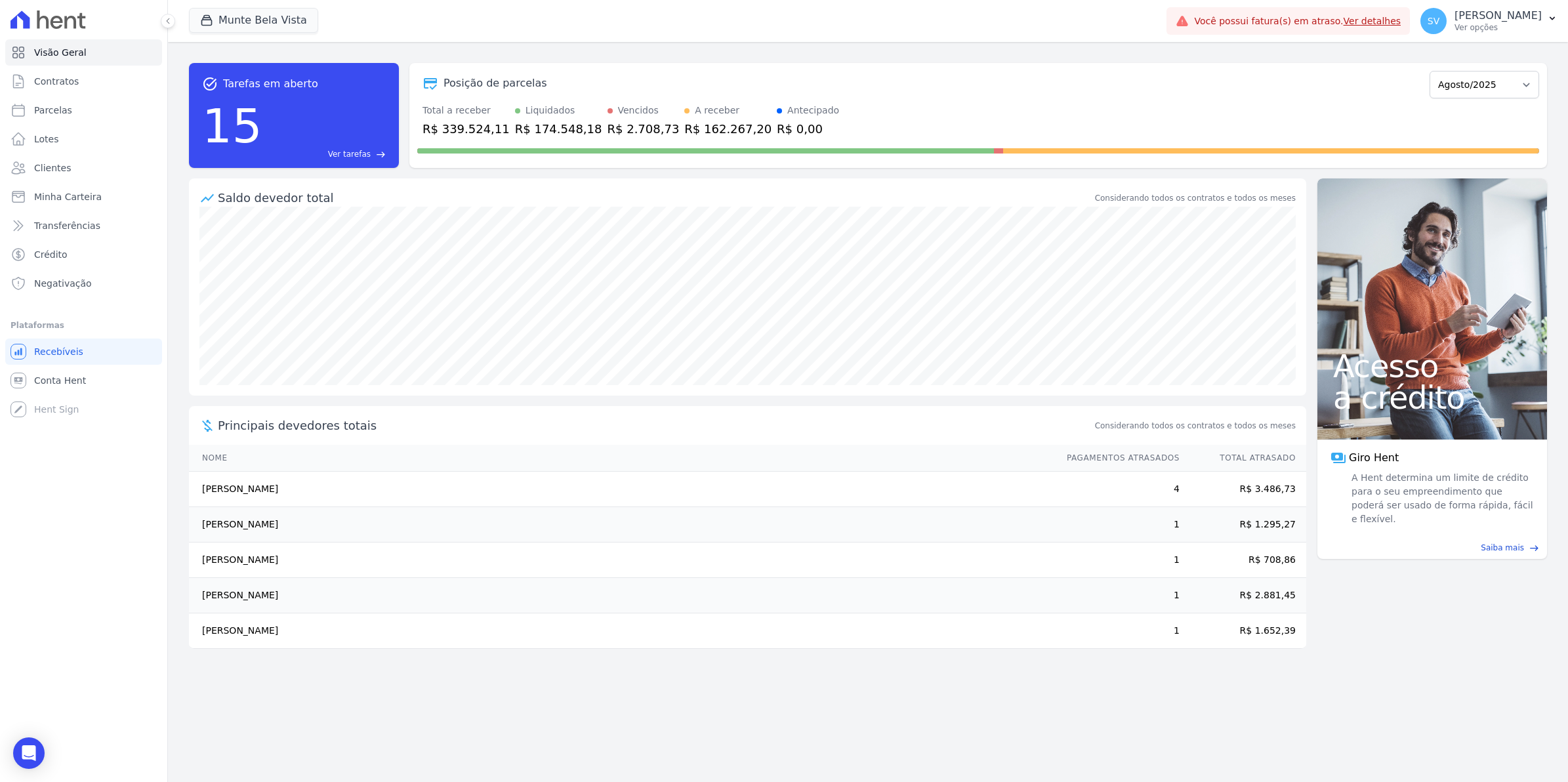
drag, startPoint x: 214, startPoint y: 521, endPoint x: 261, endPoint y: 522, distance: 47.0
click at [261, 522] on td "[PERSON_NAME]" at bounding box center [622, 525] width 866 height 35
drag, startPoint x: 261, startPoint y: 522, endPoint x: 226, endPoint y: 489, distance: 48.1
click at [226, 489] on td "[PERSON_NAME]" at bounding box center [622, 490] width 866 height 35
click at [54, 389] on link "Conta Hent" at bounding box center [84, 381] width 157 height 26
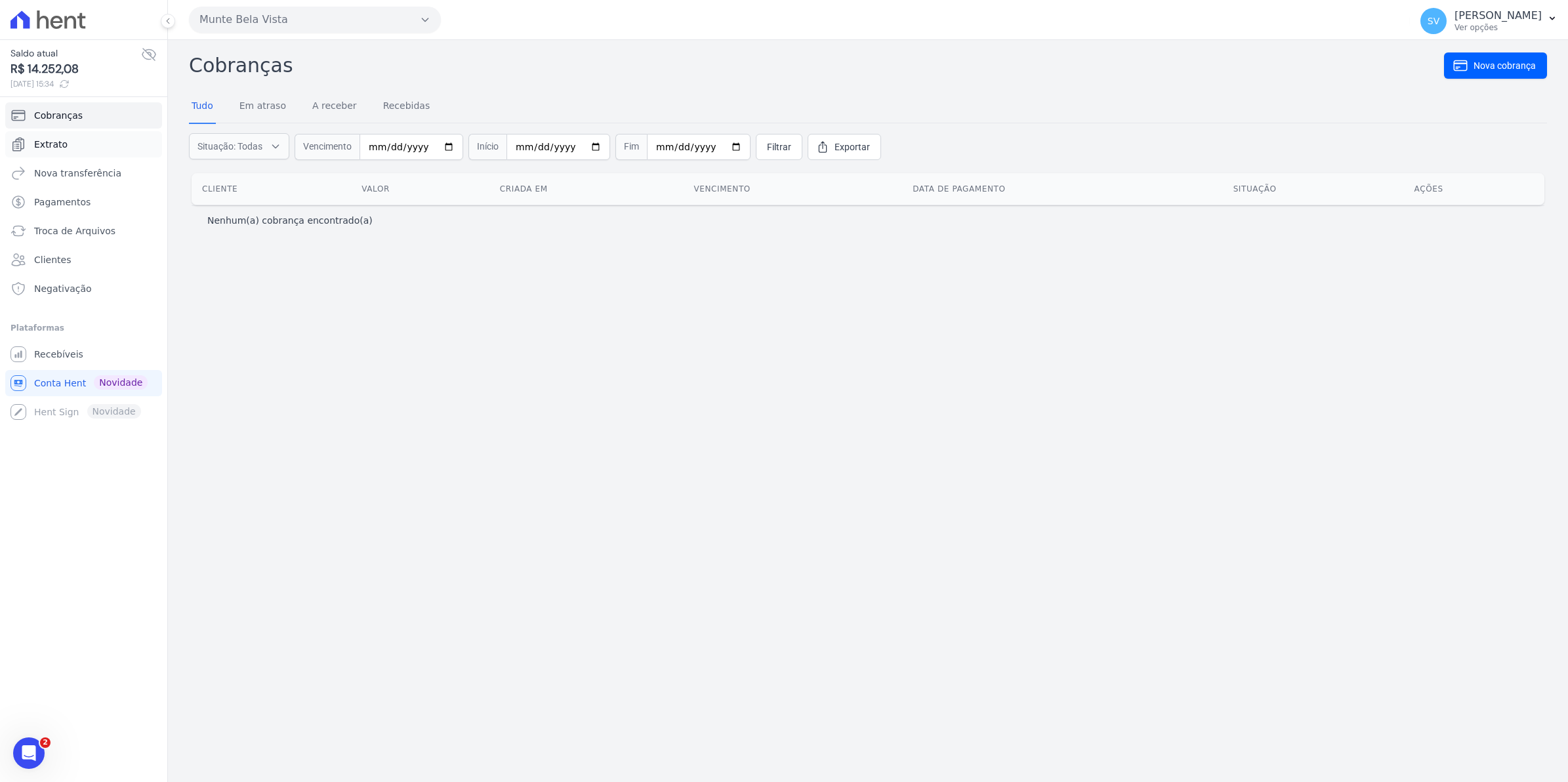
click at [60, 145] on span "Extrato" at bounding box center [50, 144] width 33 height 13
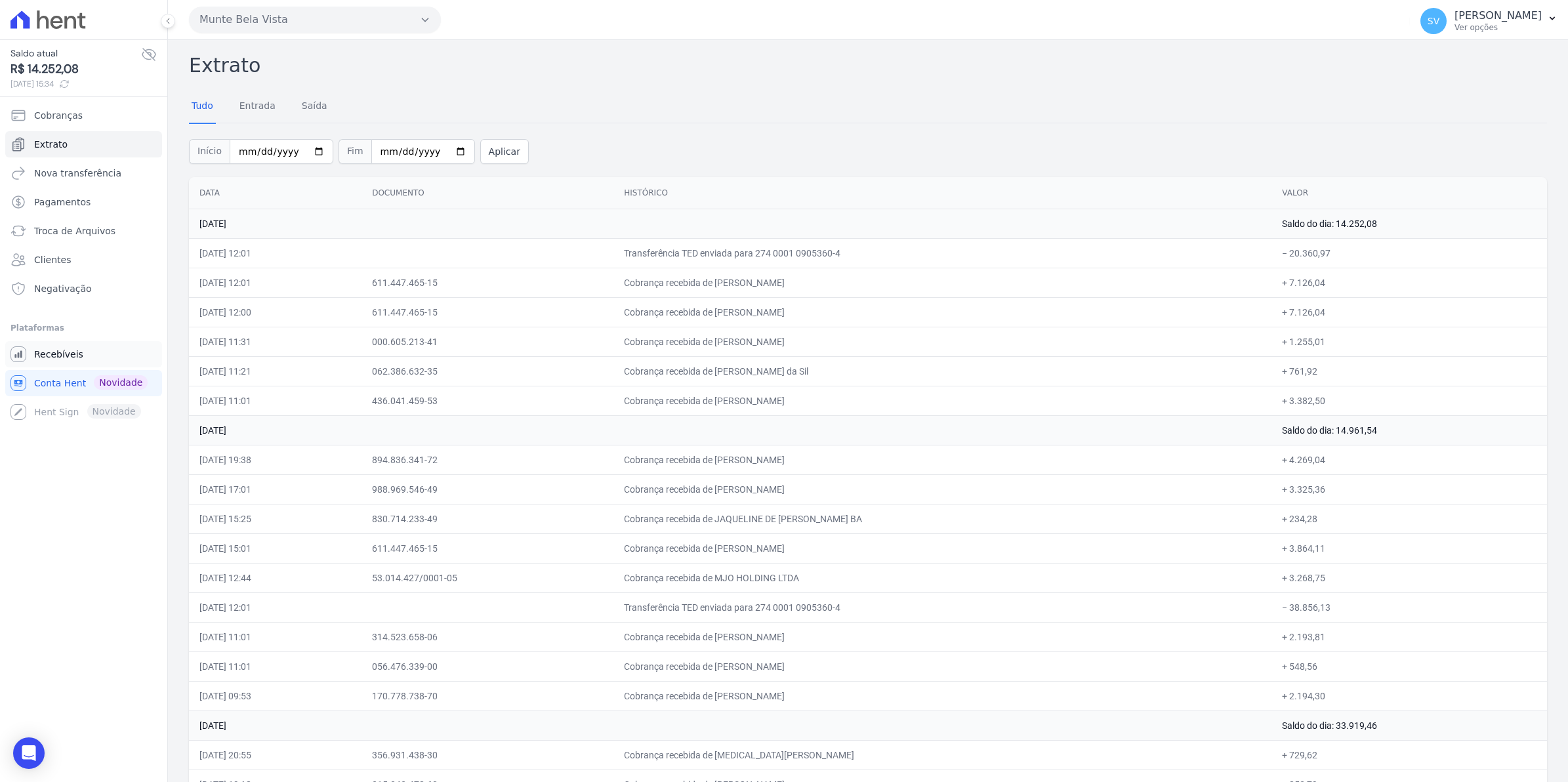
click at [66, 351] on span "Recebíveis" at bounding box center [58, 353] width 49 height 13
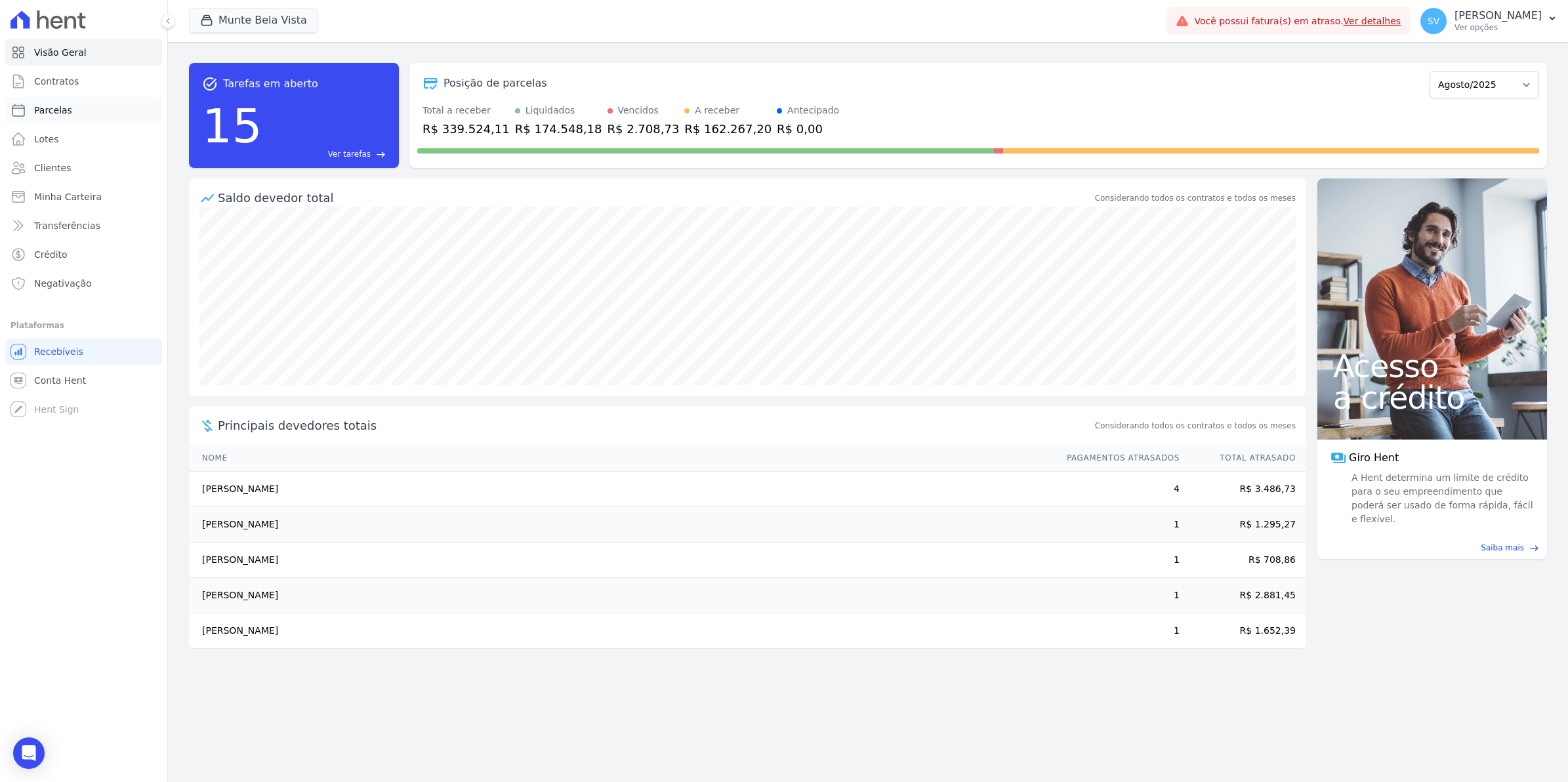
click at [68, 112] on link "Parcelas" at bounding box center [84, 110] width 157 height 26
select select
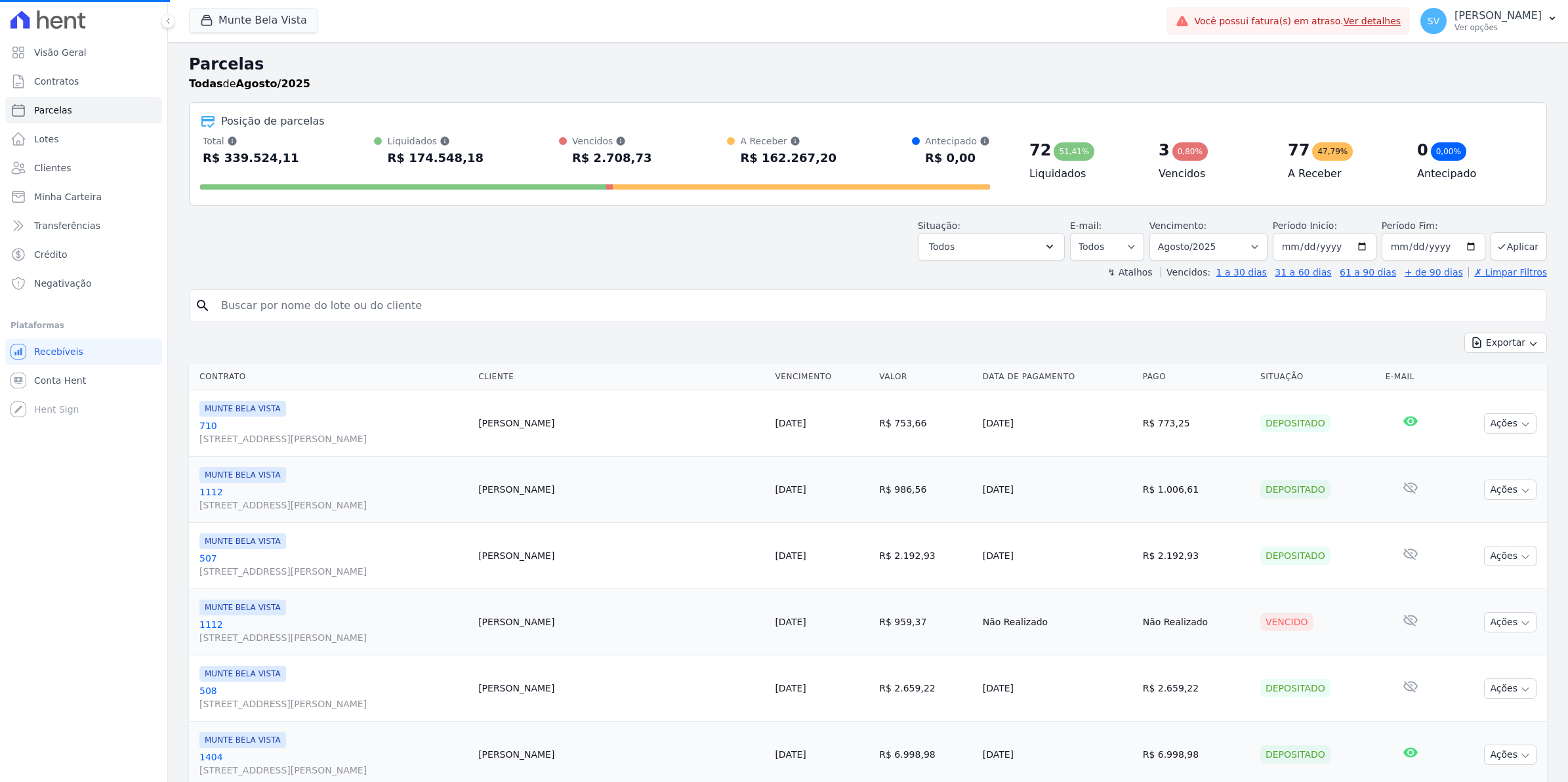
select select
click at [62, 385] on span "Conta Hent" at bounding box center [60, 380] width 52 height 13
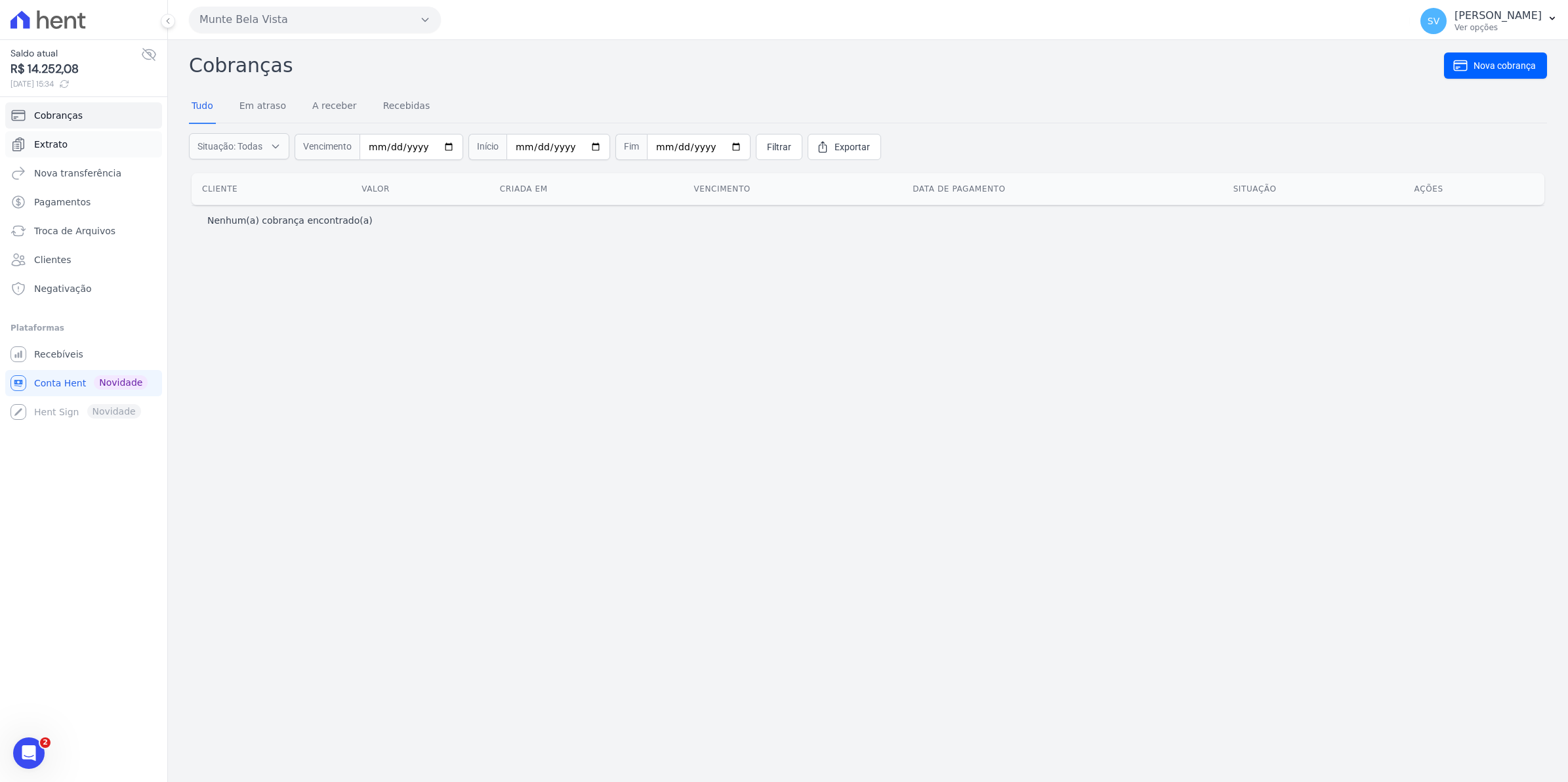
click at [69, 146] on link "Extrato" at bounding box center [84, 144] width 157 height 26
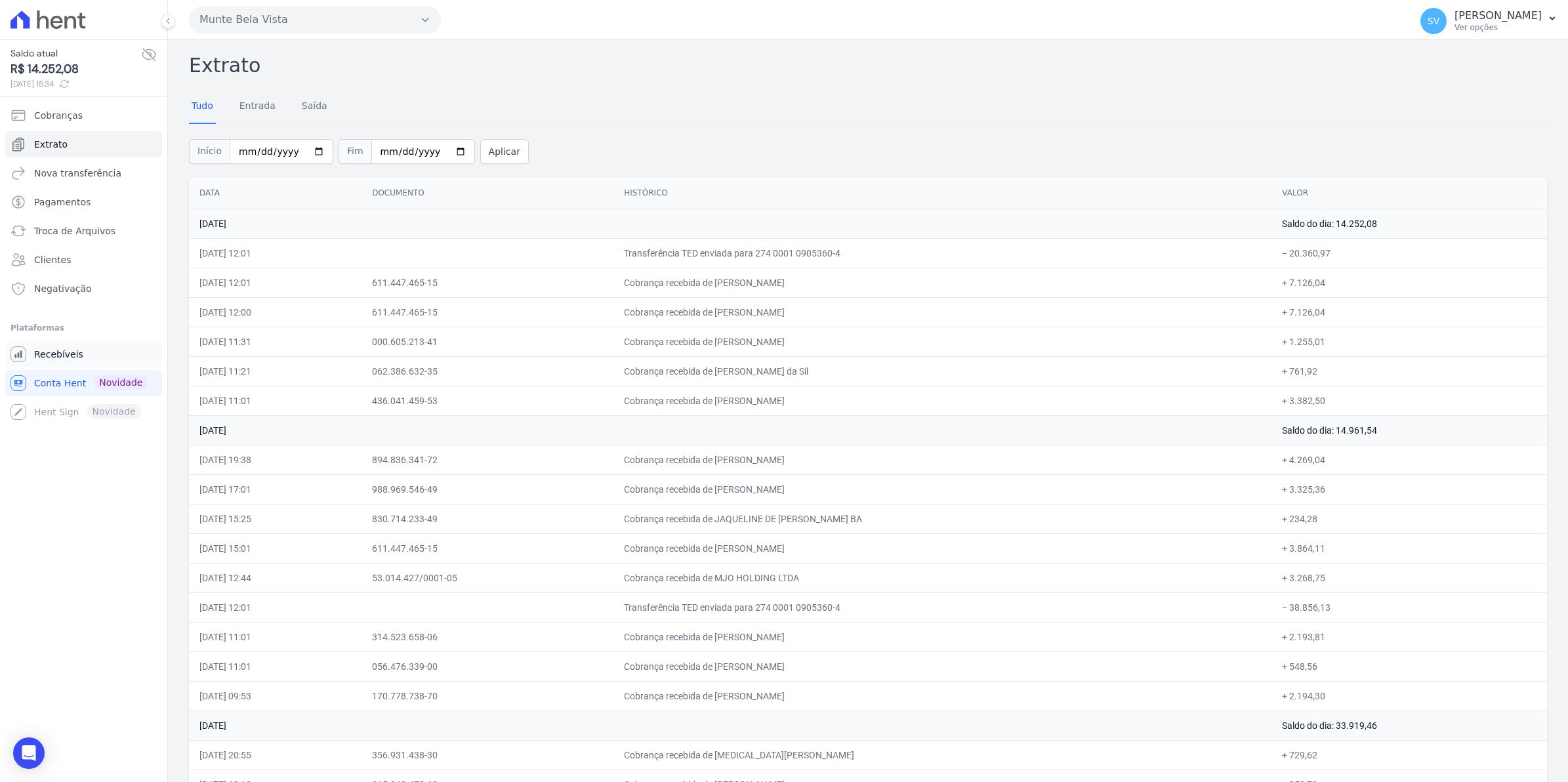
click at [71, 361] on span "Recebíveis" at bounding box center [58, 353] width 49 height 13
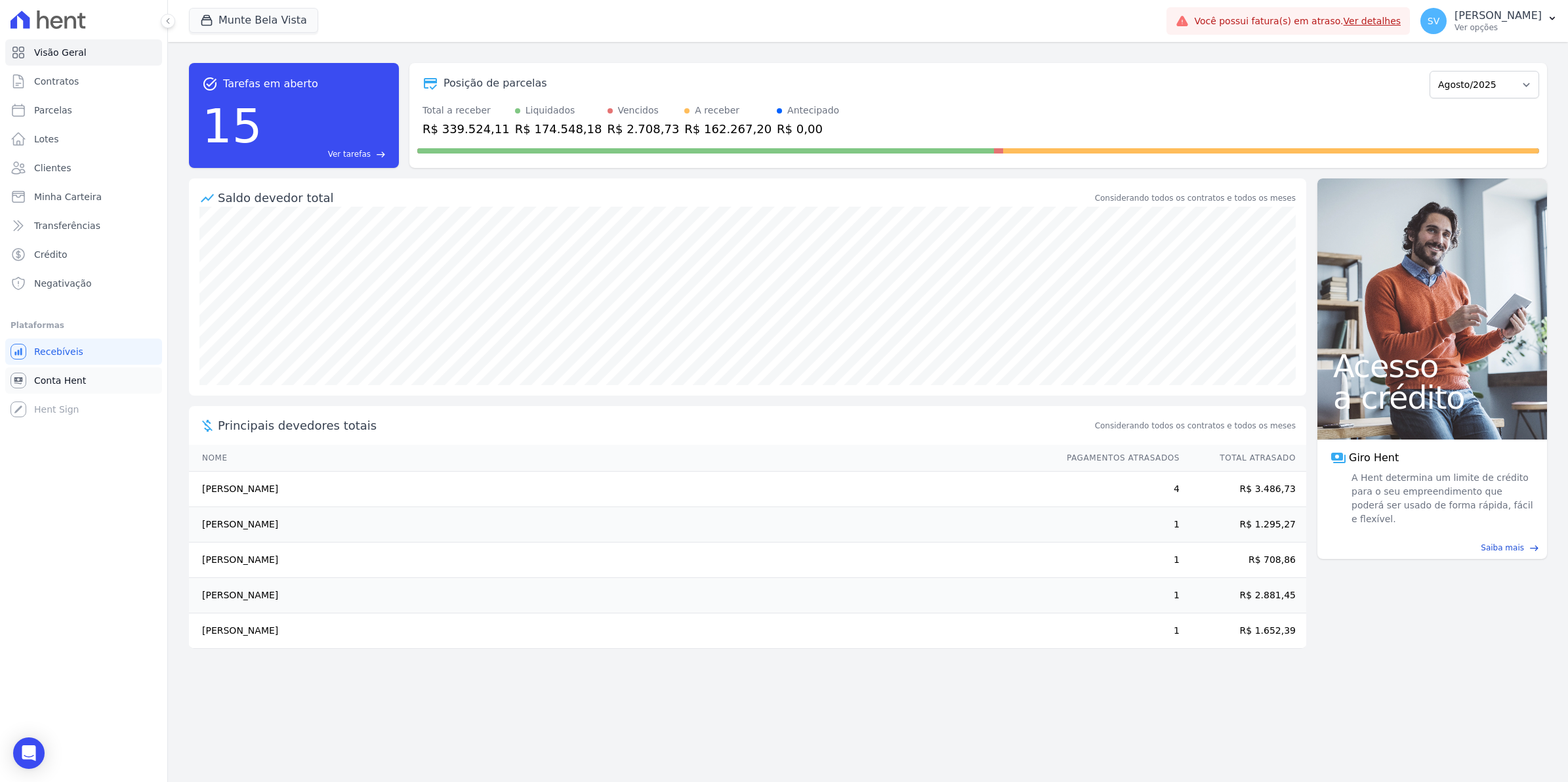
click at [59, 381] on span "Conta Hent" at bounding box center [60, 380] width 52 height 13
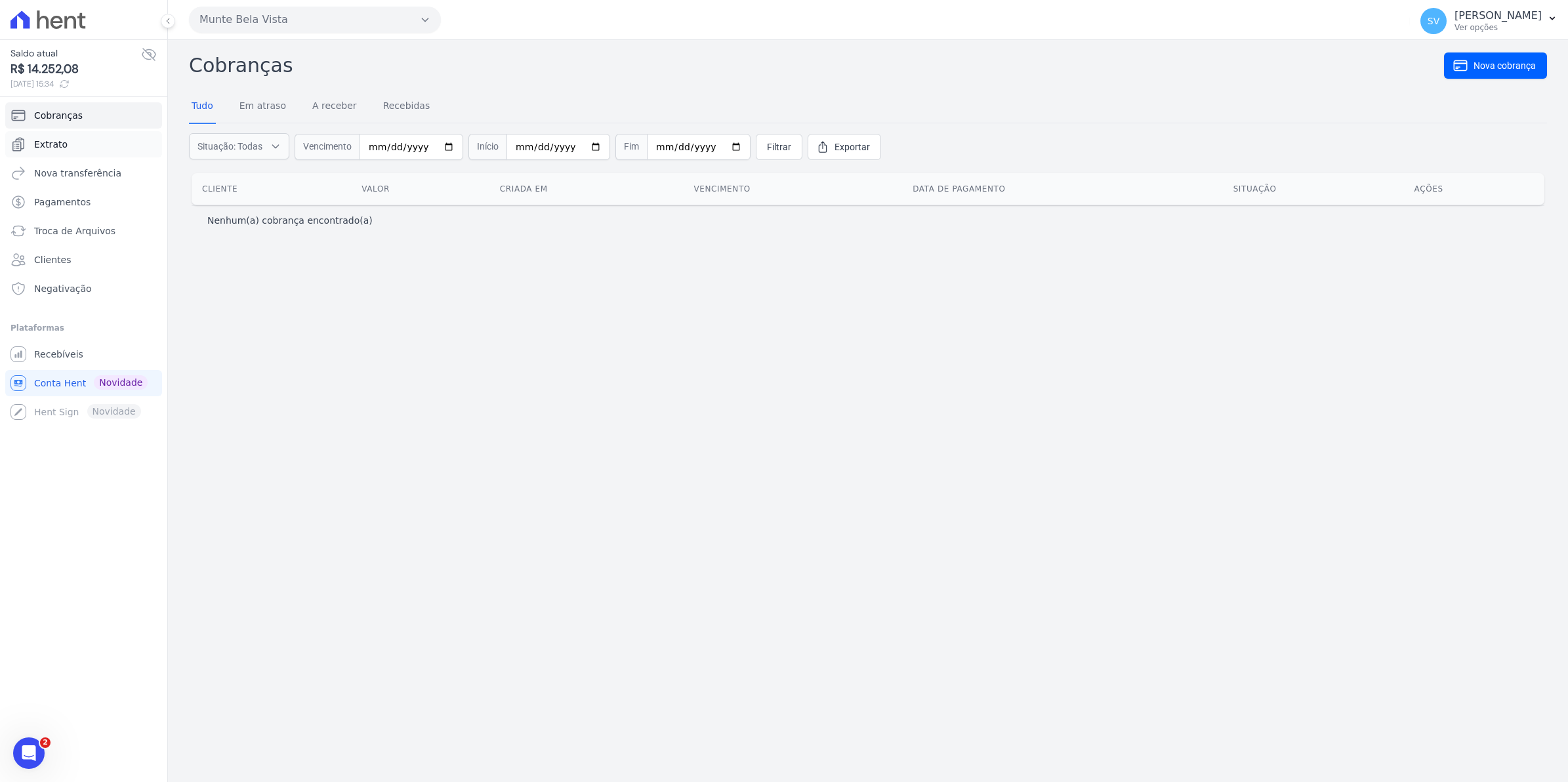
click at [63, 148] on span "Extrato" at bounding box center [50, 144] width 33 height 13
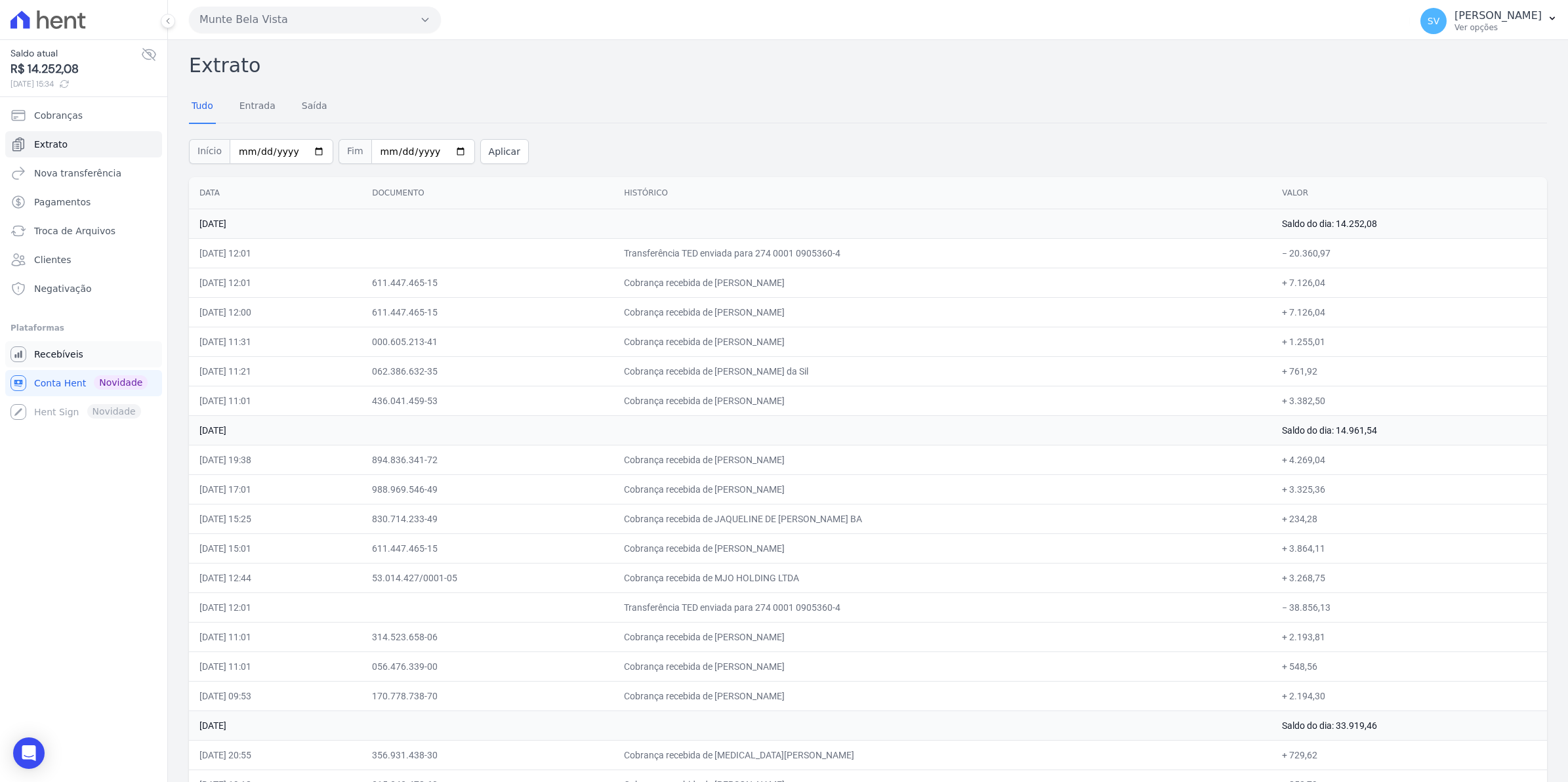
click at [54, 355] on span "Recebíveis" at bounding box center [58, 353] width 49 height 13
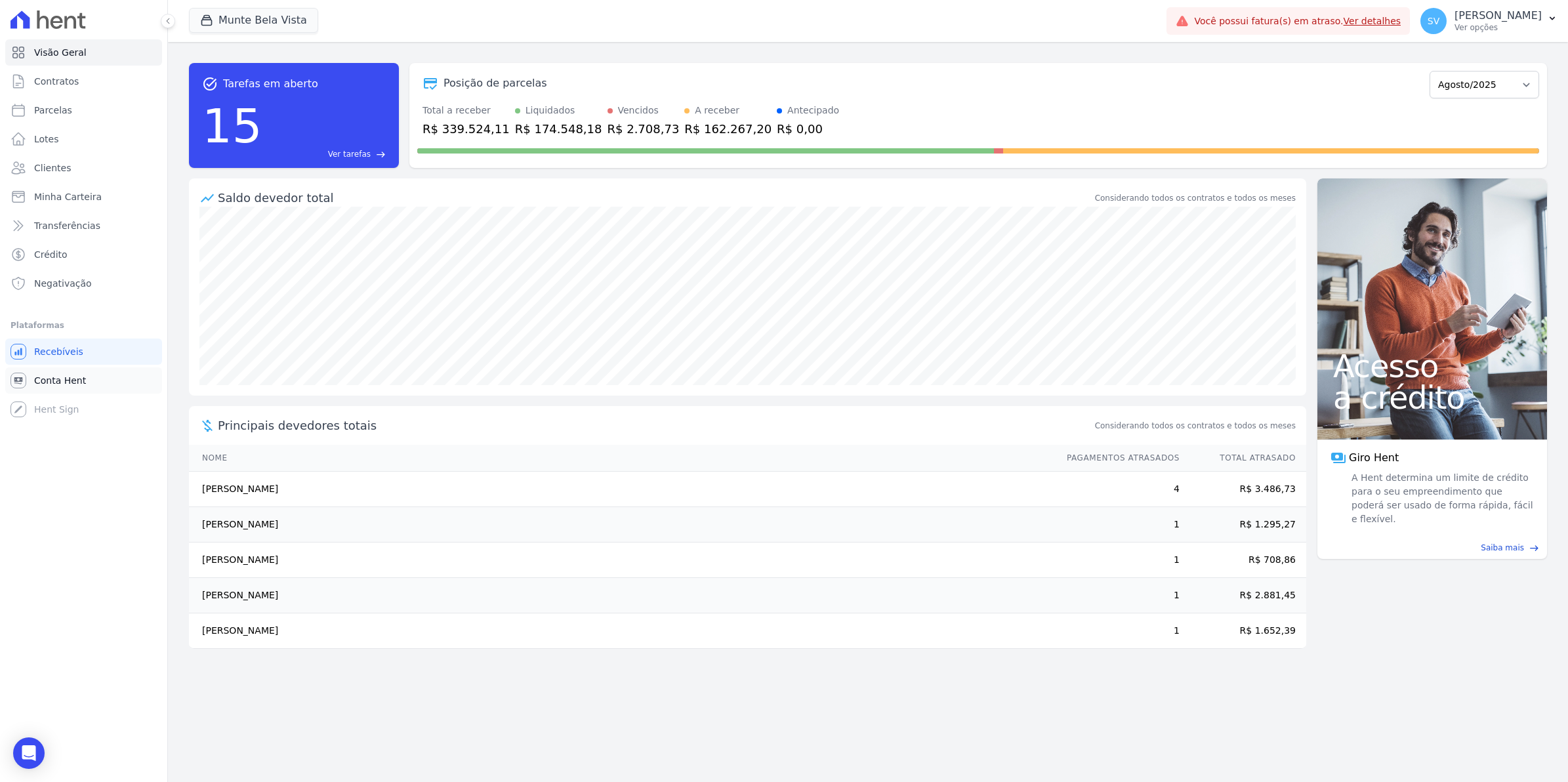
click at [82, 378] on link "Conta Hent" at bounding box center [84, 381] width 157 height 26
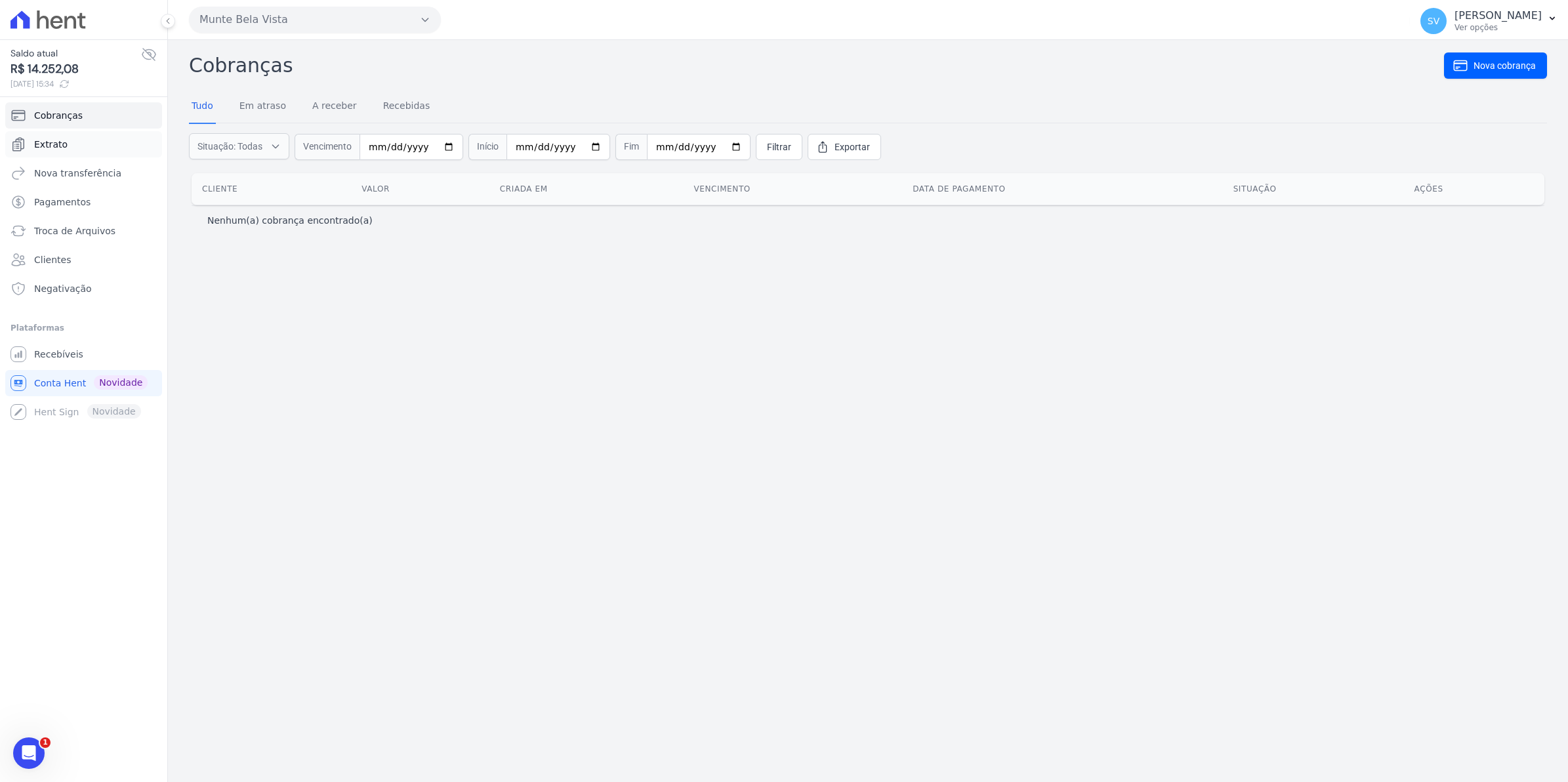
click at [60, 146] on span "Extrato" at bounding box center [50, 144] width 33 height 13
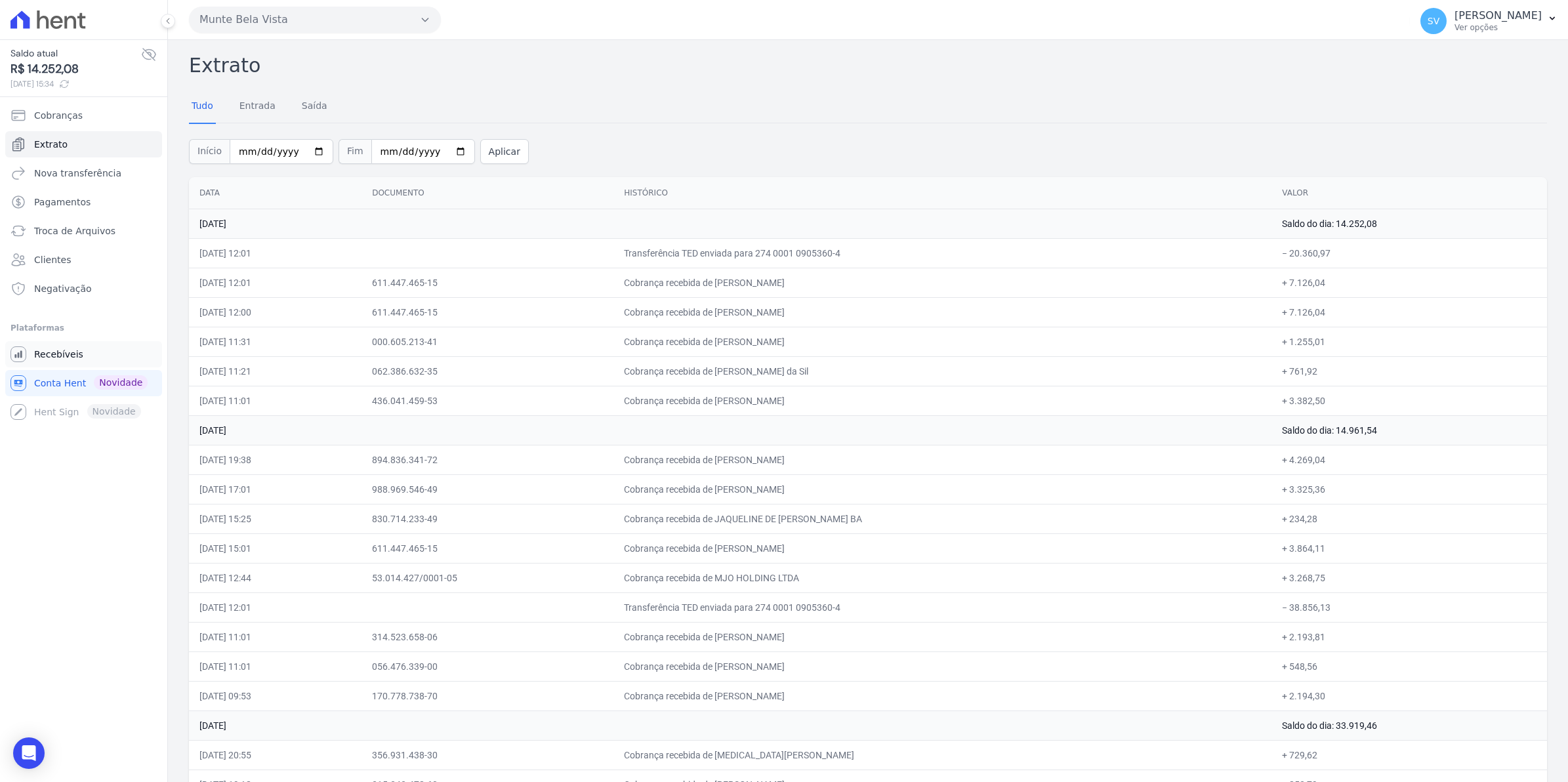
click at [66, 359] on span "Recebíveis" at bounding box center [58, 353] width 49 height 13
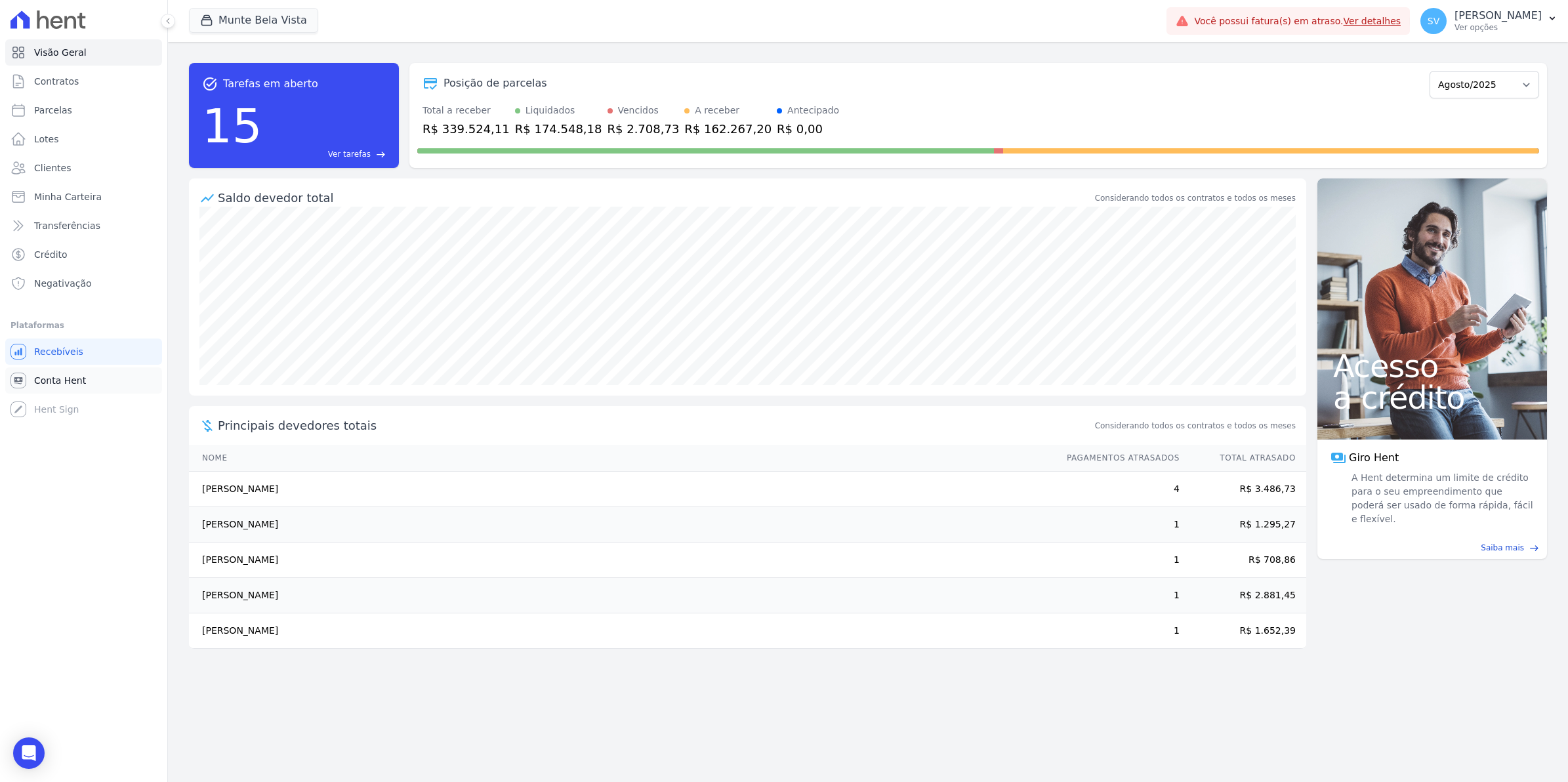
click at [64, 384] on span "Conta Hent" at bounding box center [60, 380] width 52 height 13
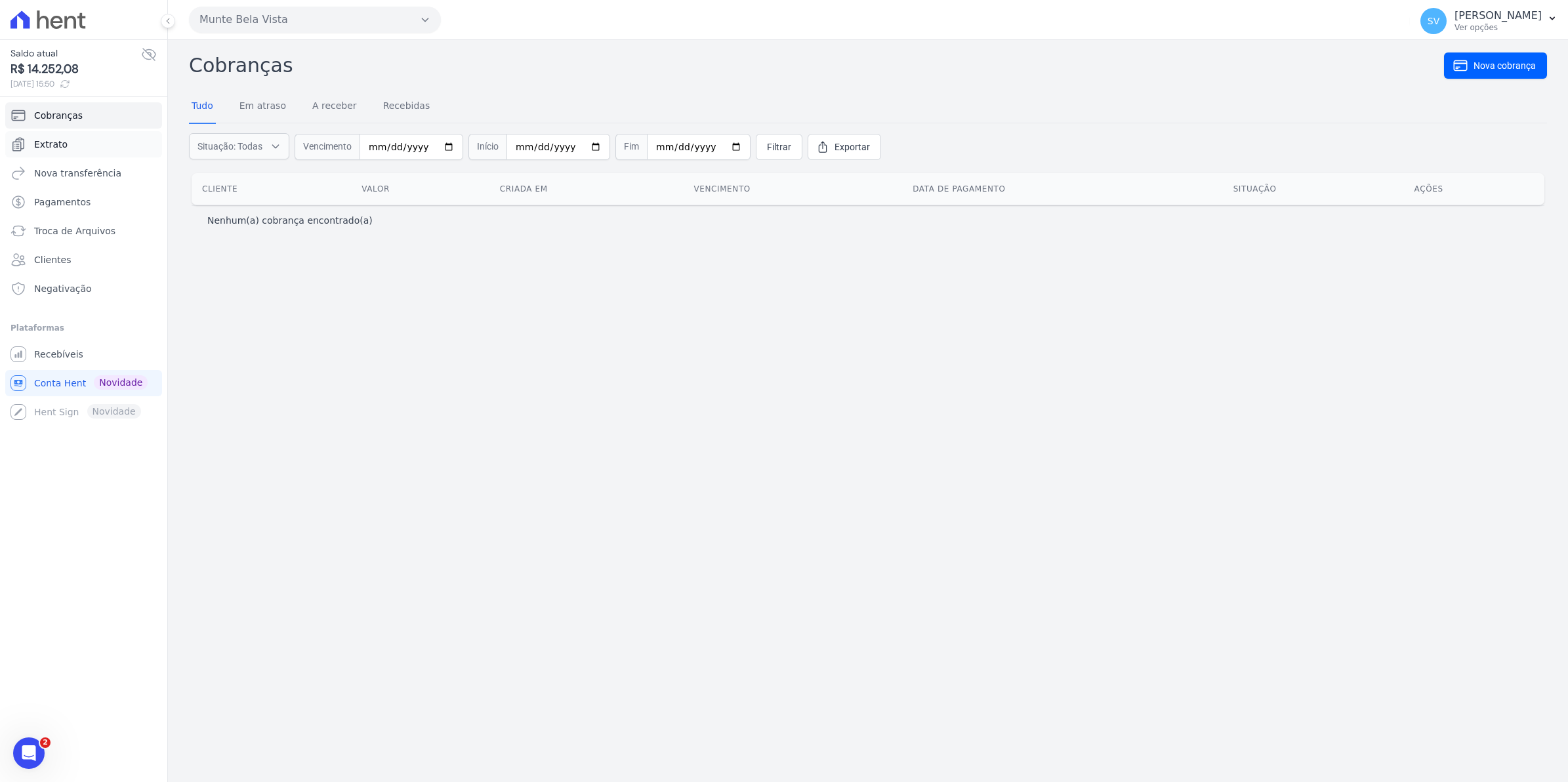
click at [50, 152] on link "Extrato" at bounding box center [84, 144] width 157 height 26
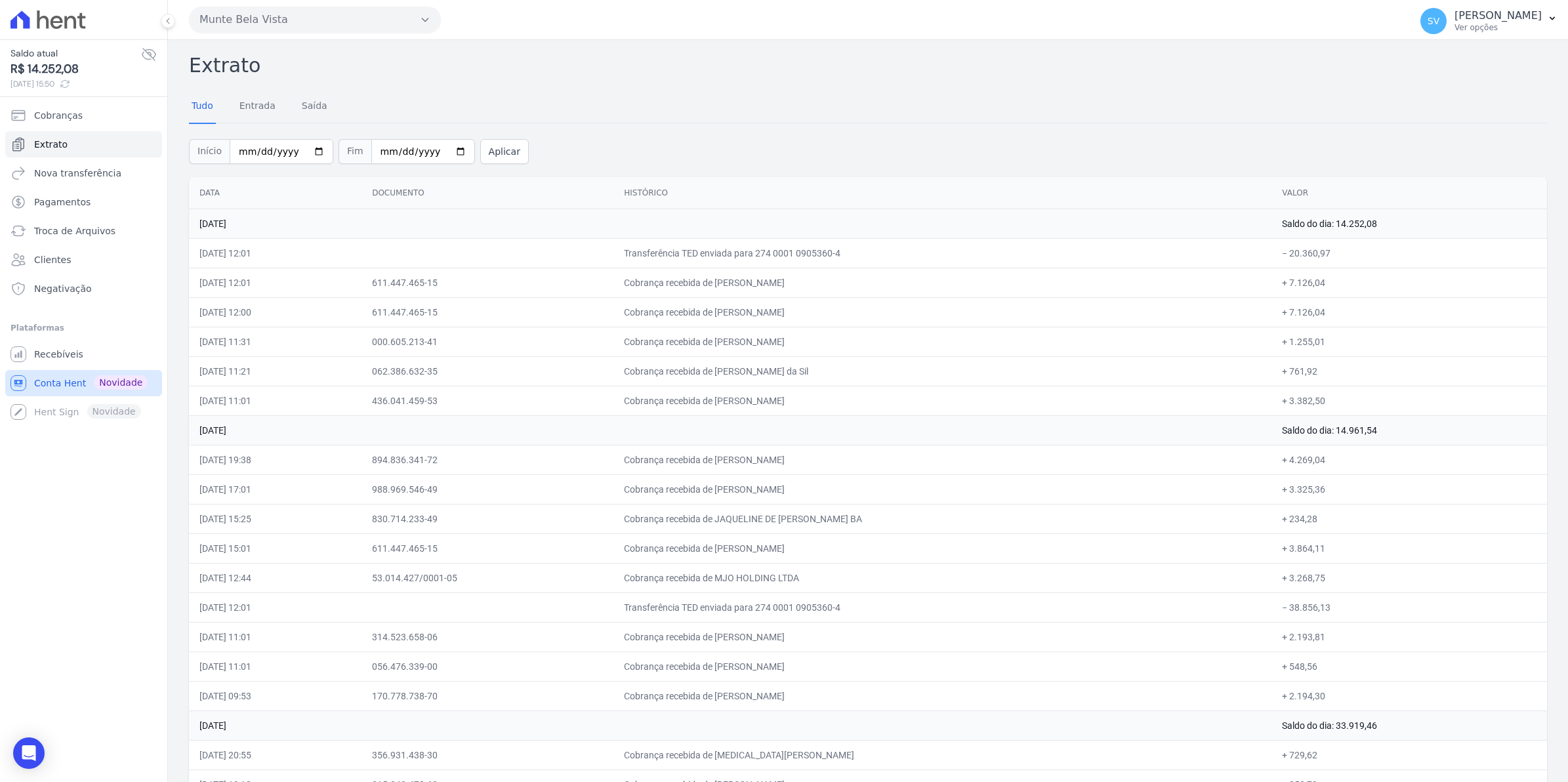
click at [53, 388] on span "Conta Hent" at bounding box center [60, 383] width 52 height 13
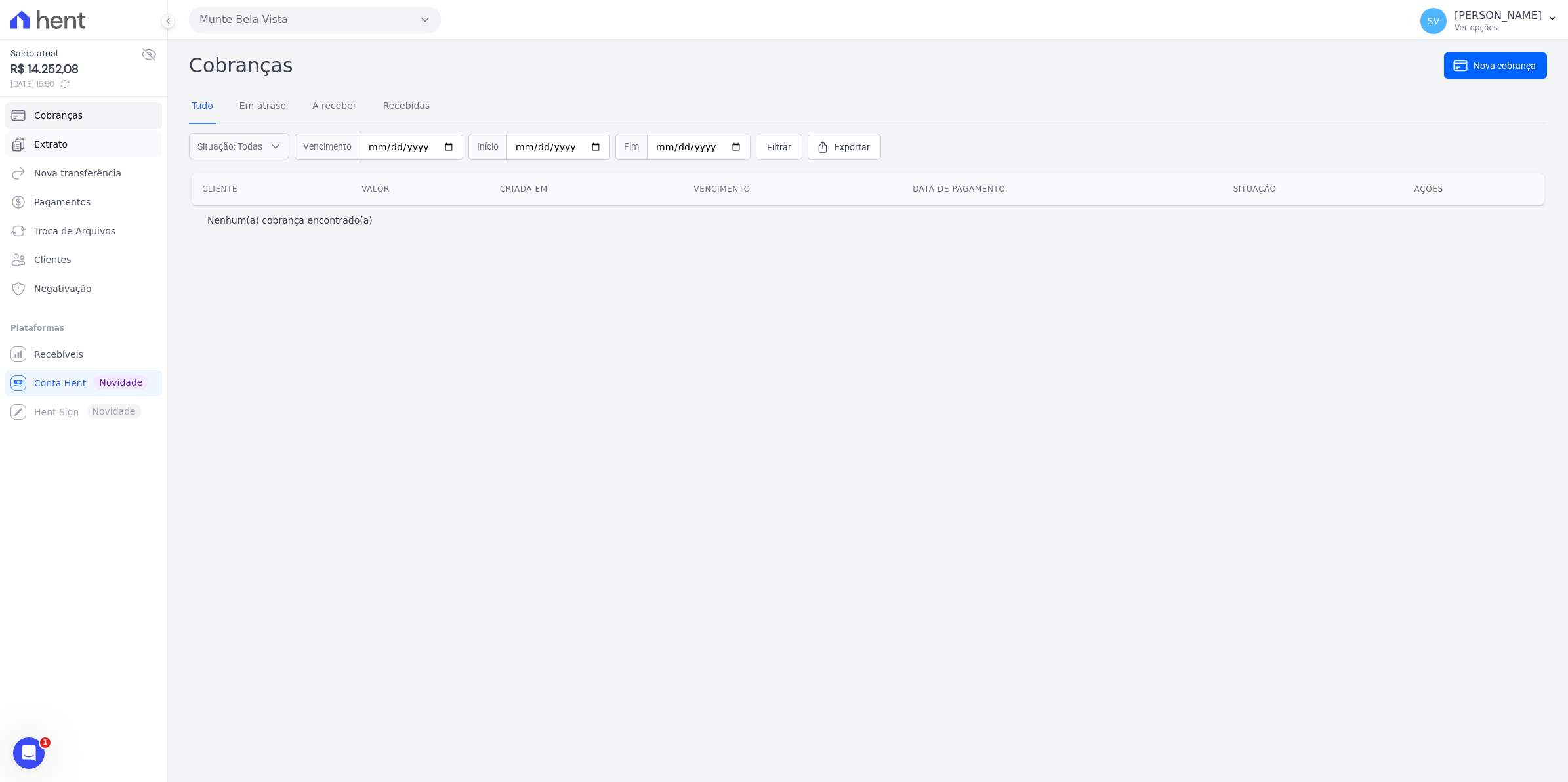
click at [39, 146] on span "Extrato" at bounding box center [50, 144] width 33 height 13
